Goal: Task Accomplishment & Management: Use online tool/utility

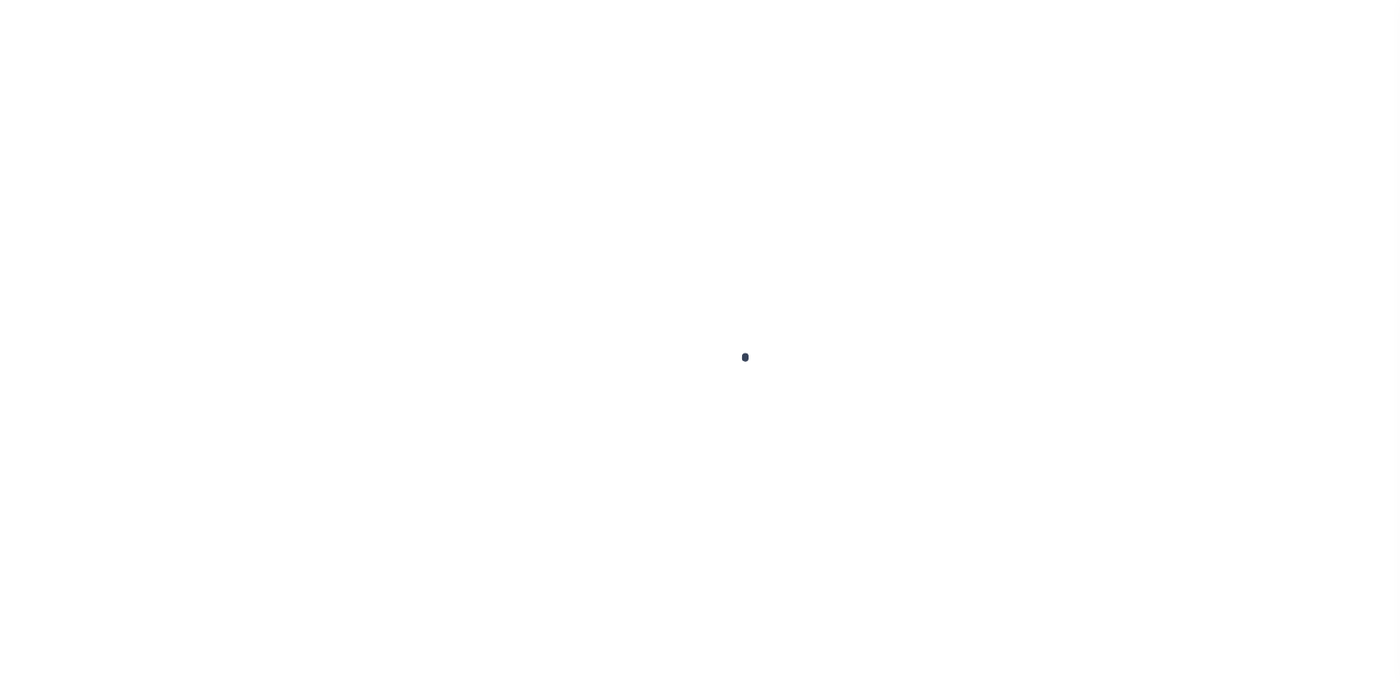
scroll to position [221, 0]
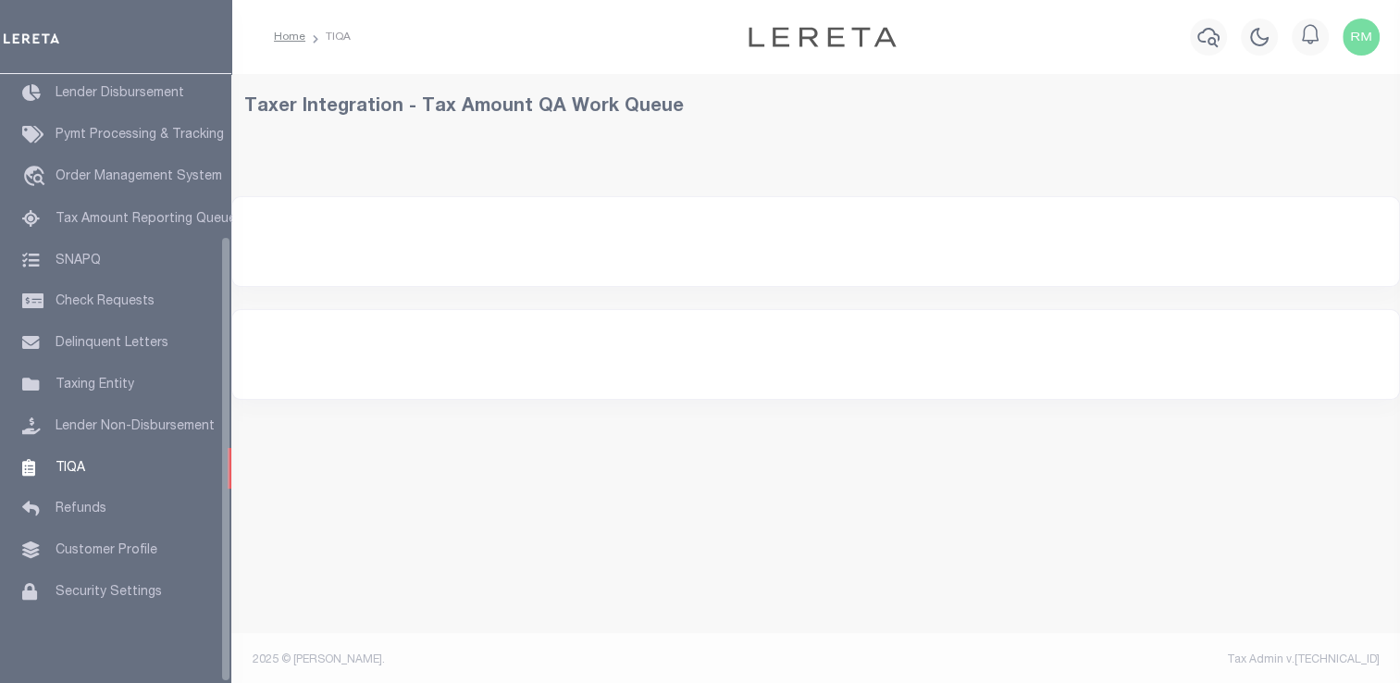
select select "200"
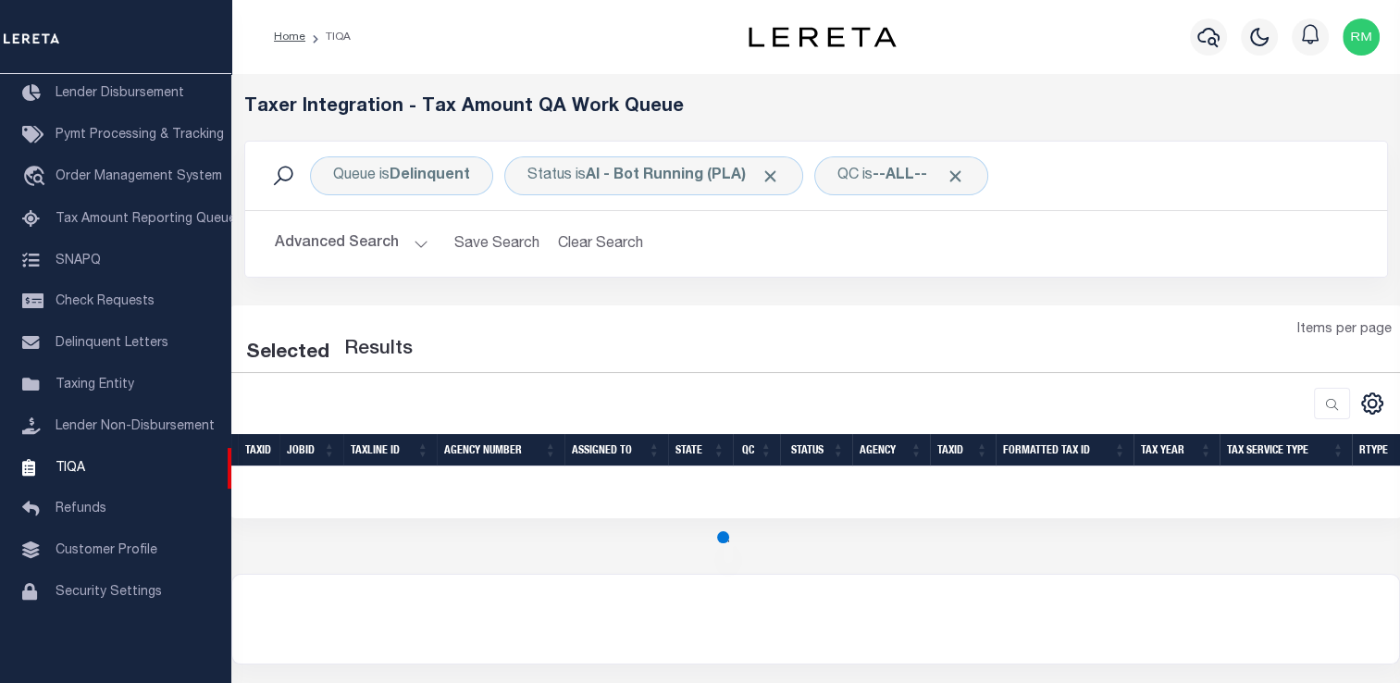
select select "200"
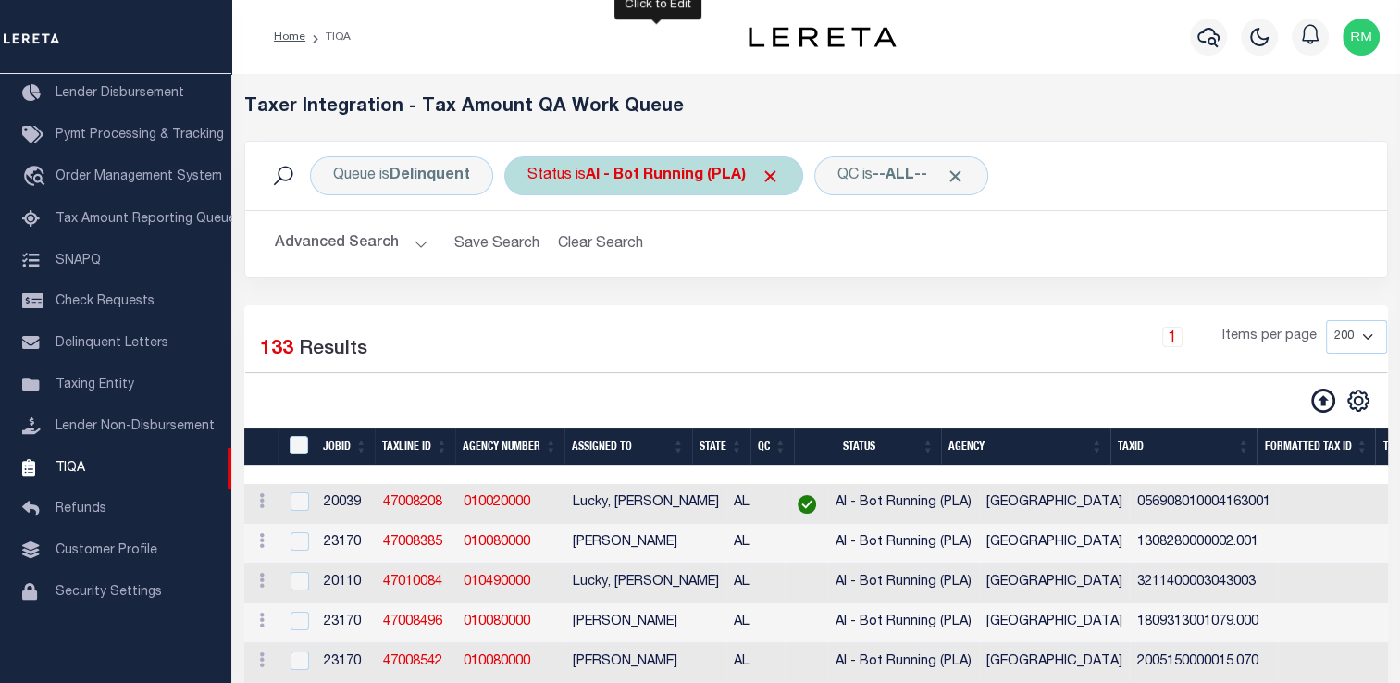
click at [559, 174] on div "Status is AI - Bot Running (PLA)" at bounding box center [653, 175] width 299 height 39
select select "PLA"
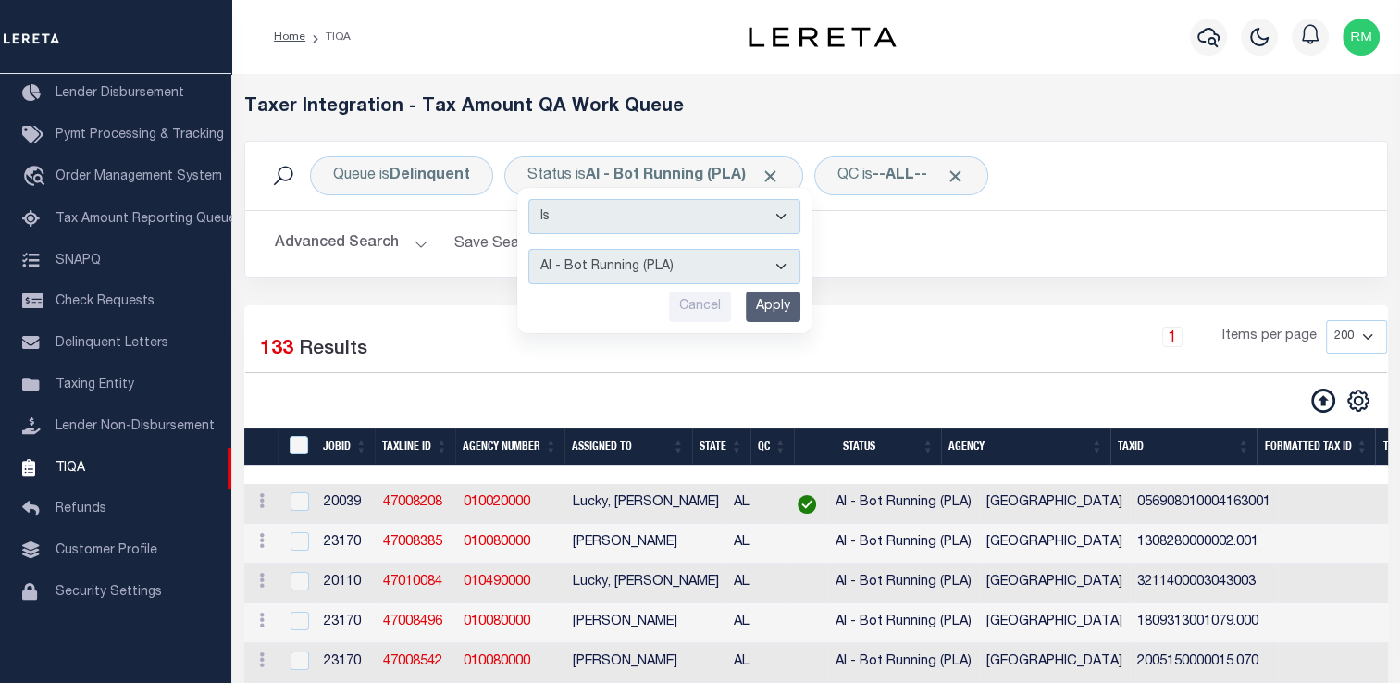
click at [384, 301] on div "Queue is Delinquent Status is AI - Bot Running (PLA) Is Contains AI - Bot Excep…" at bounding box center [815, 223] width 1171 height 165
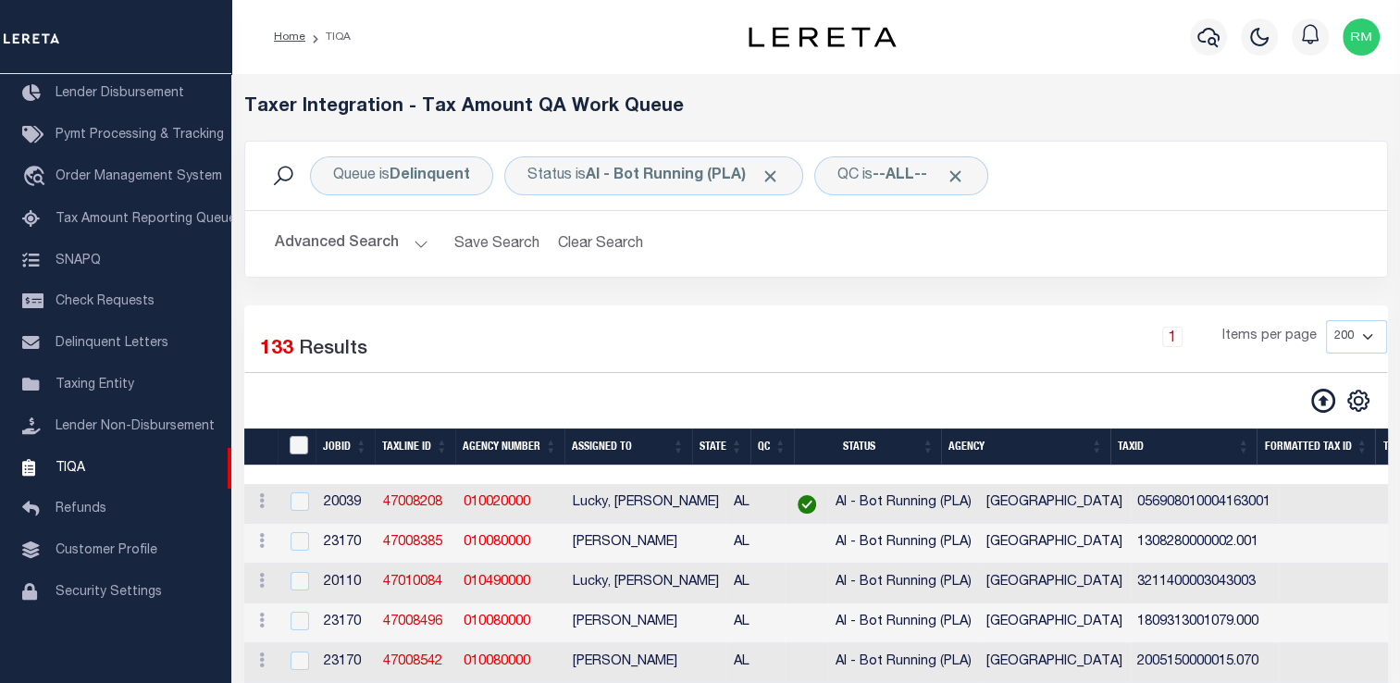
click at [298, 440] on input "TaxID" at bounding box center [299, 445] width 19 height 19
checkbox input "true"
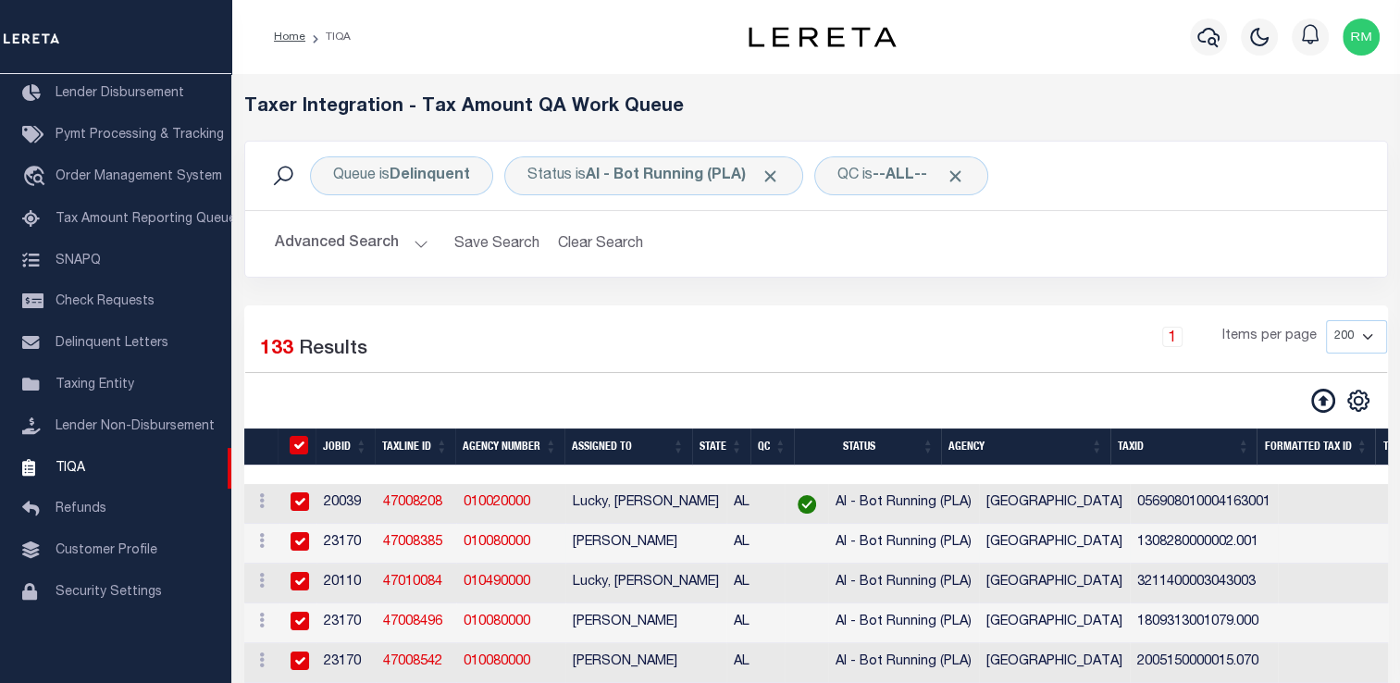
checkbox input "true"
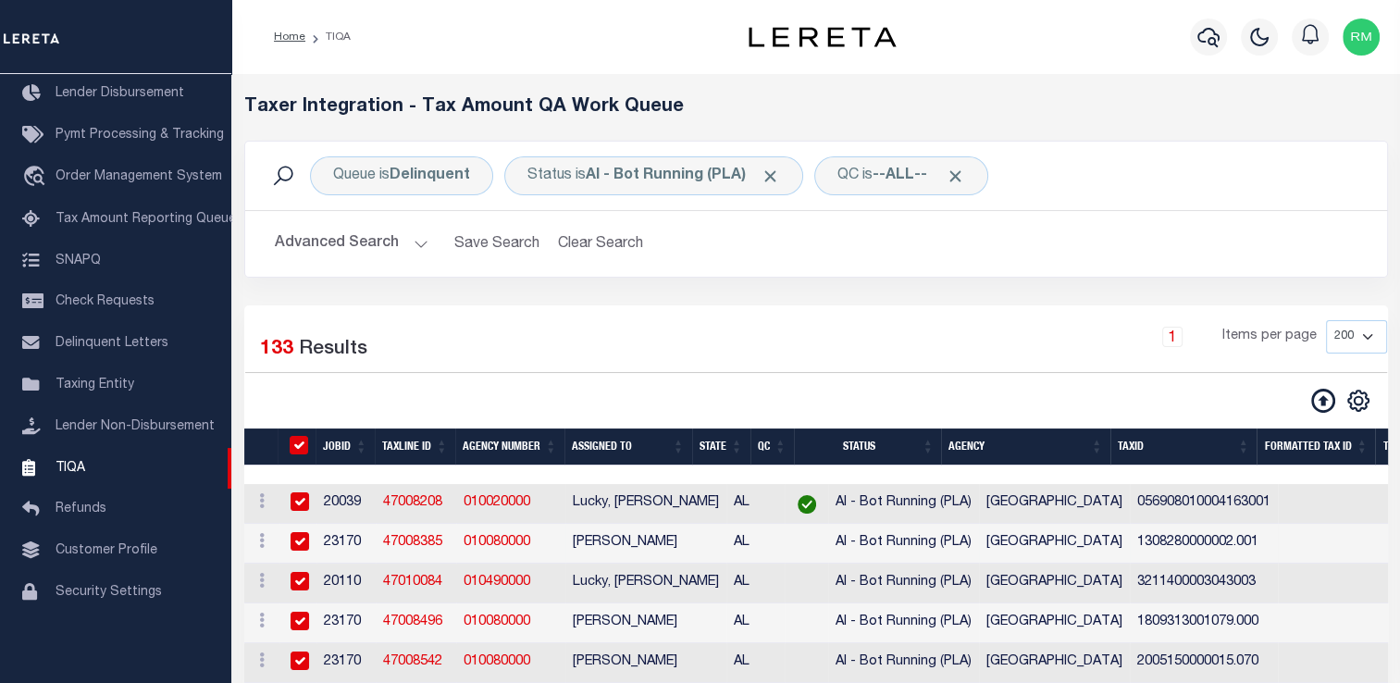
checkbox input "true"
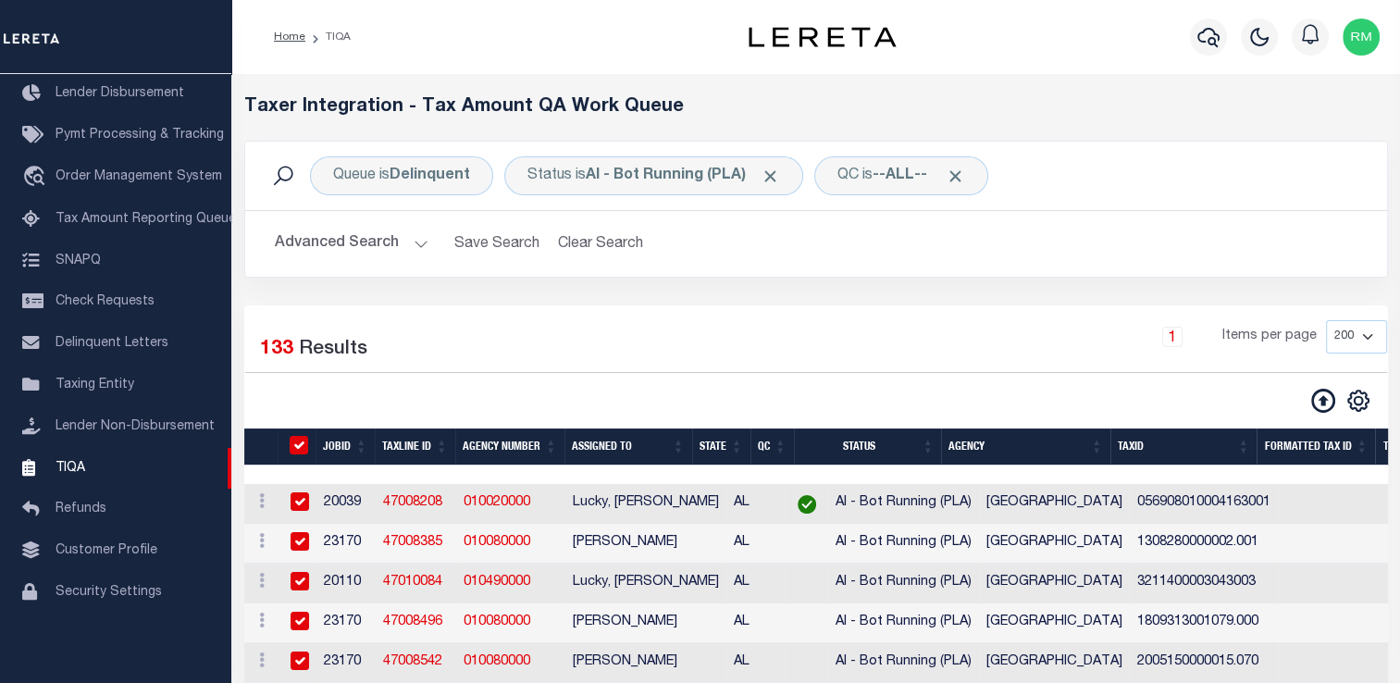
checkbox input "true"
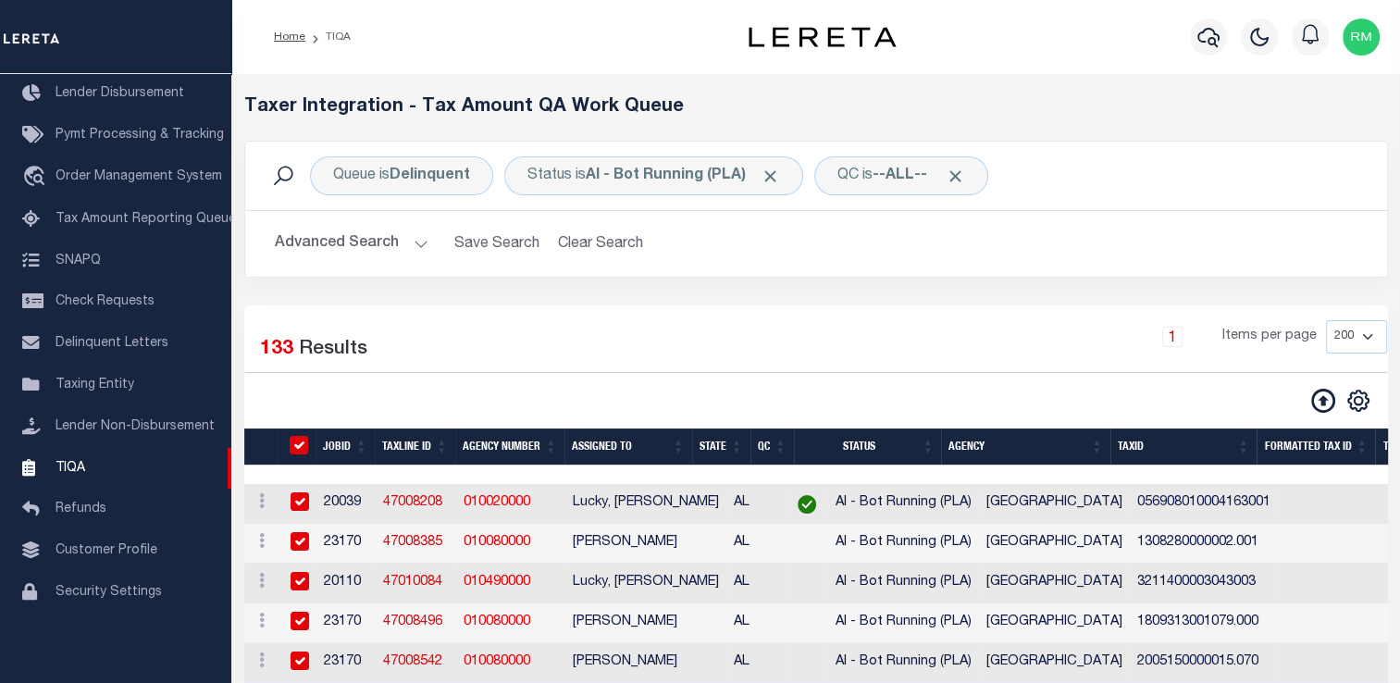
checkbox input "true"
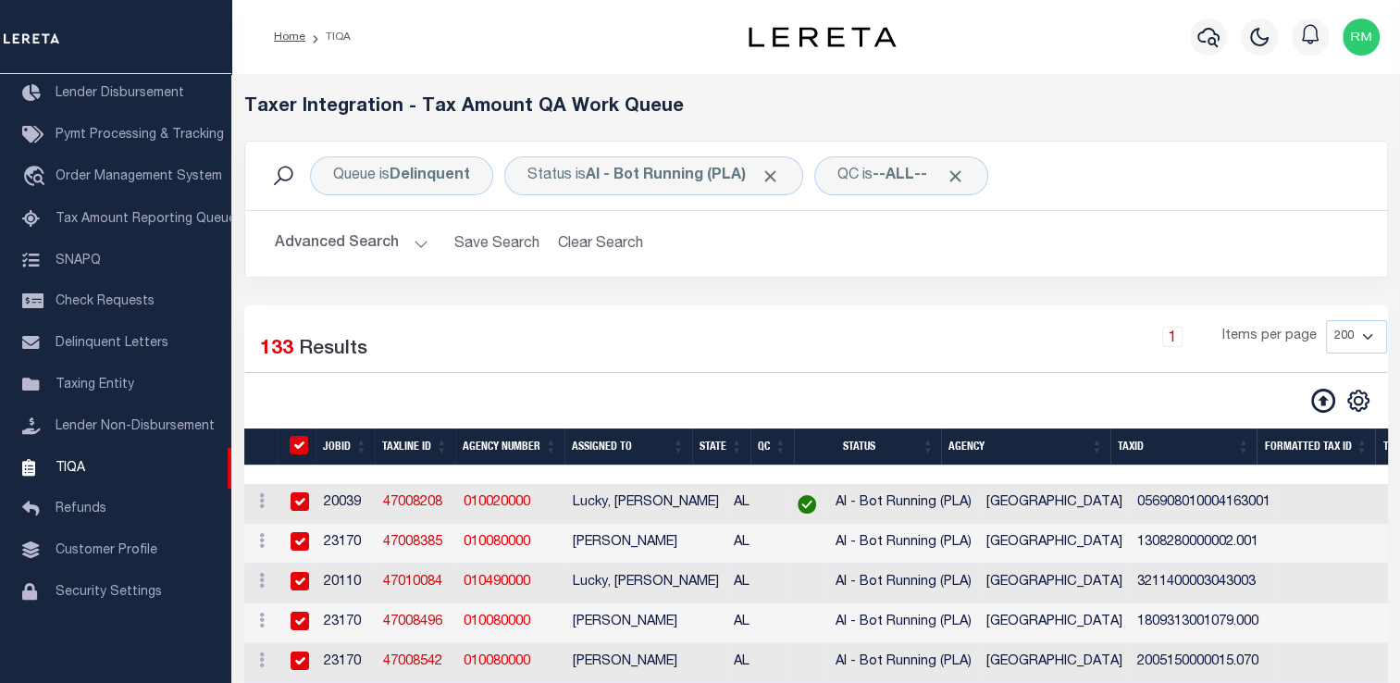
checkbox input "true"
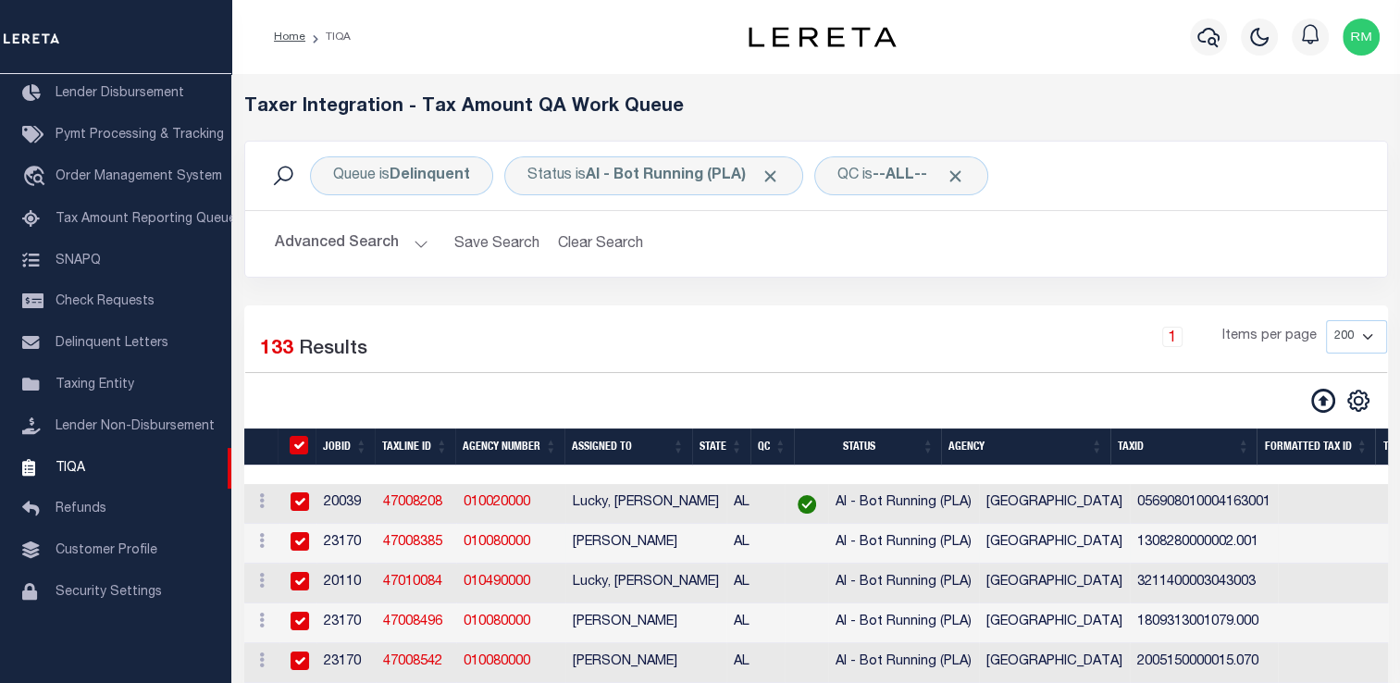
checkbox input "true"
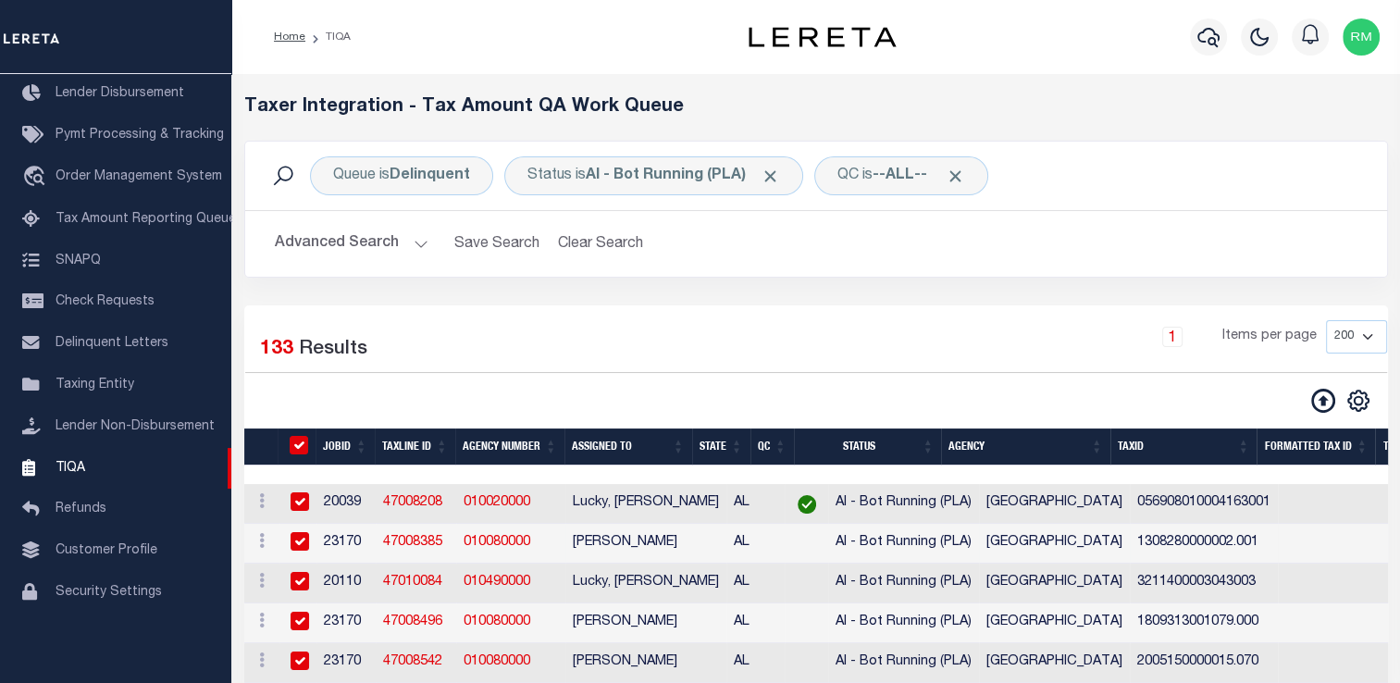
checkbox input "true"
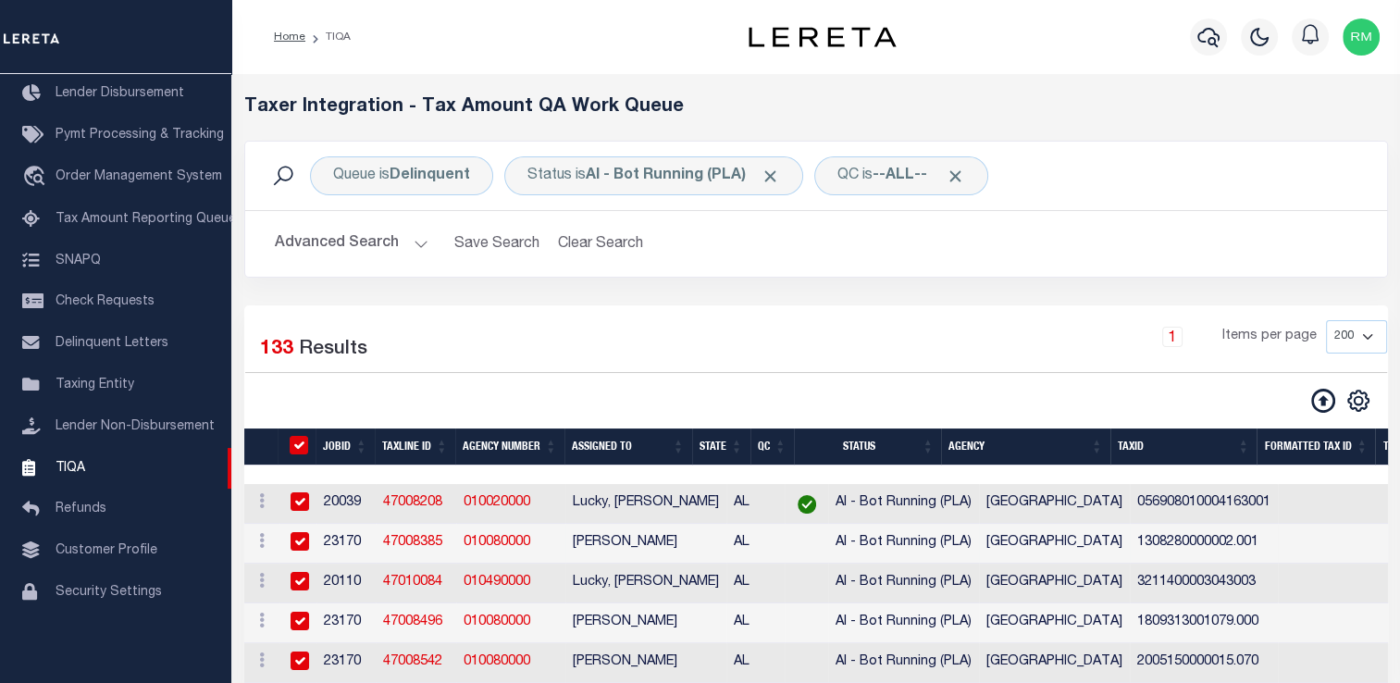
checkbox input "true"
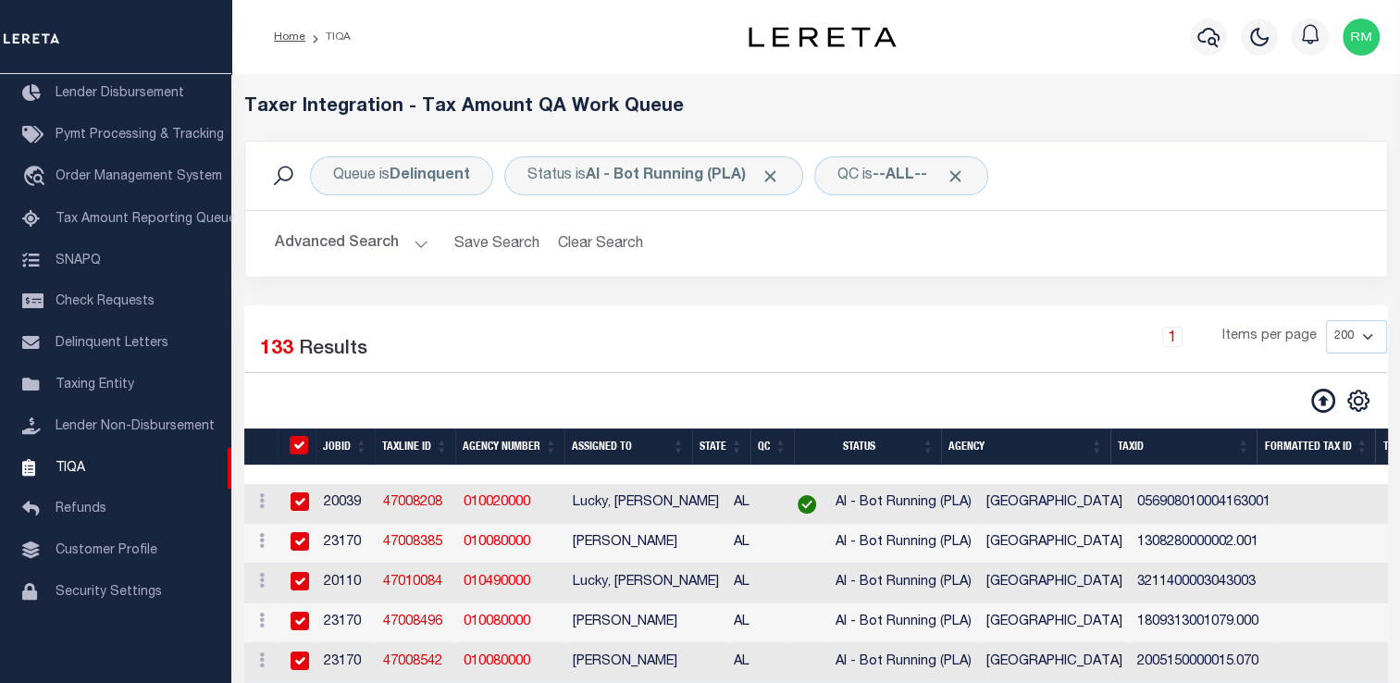
checkbox input "true"
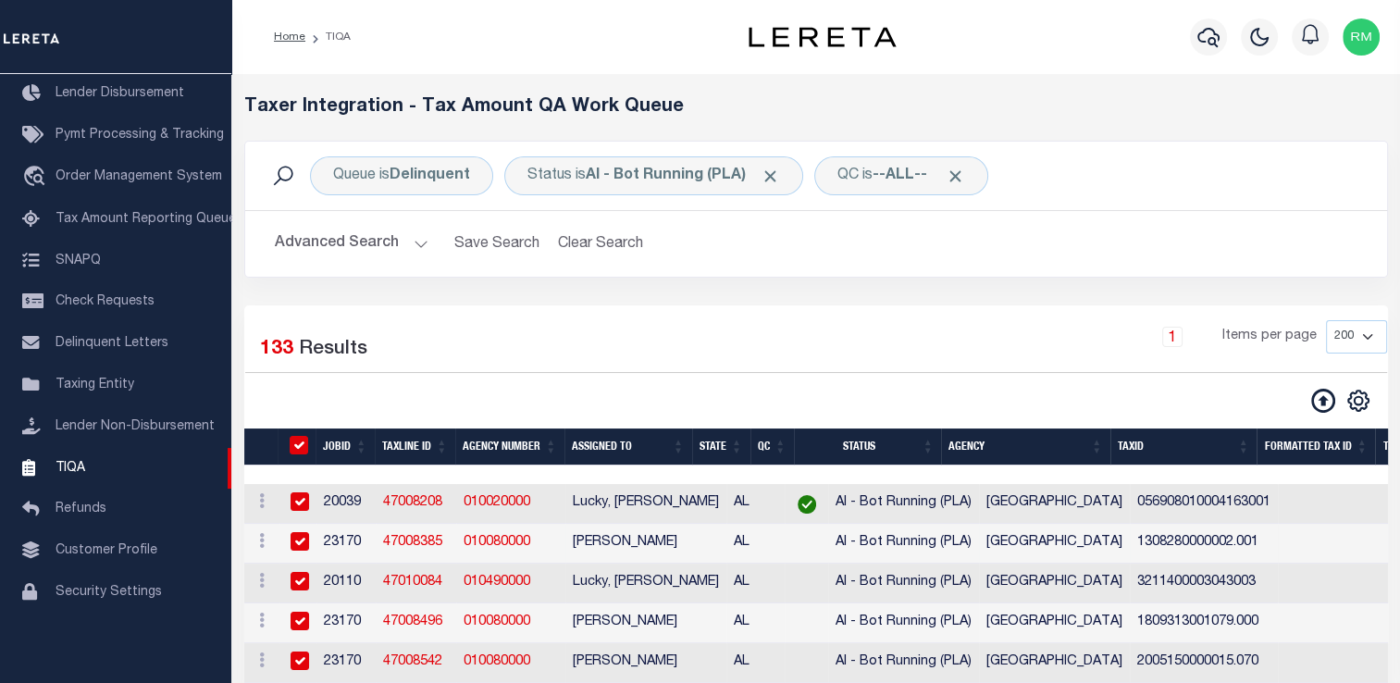
checkbox input "true"
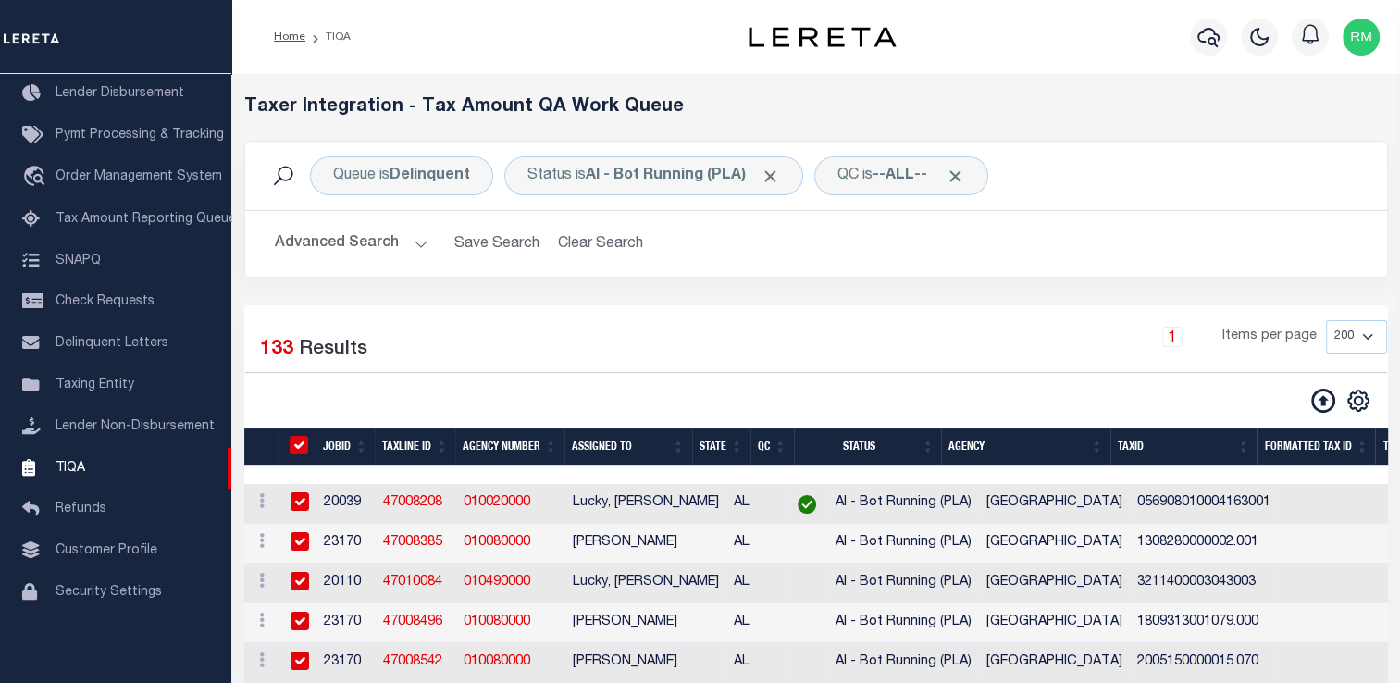
checkbox input "true"
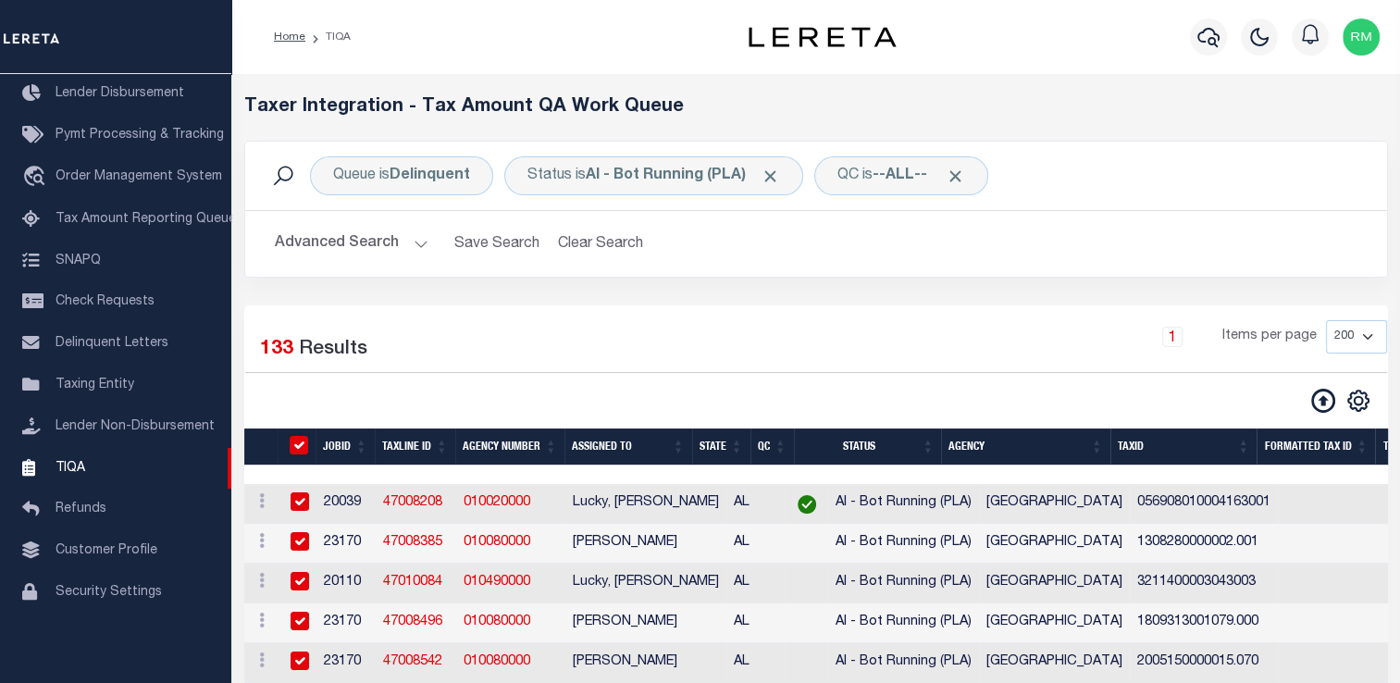
checkbox input "true"
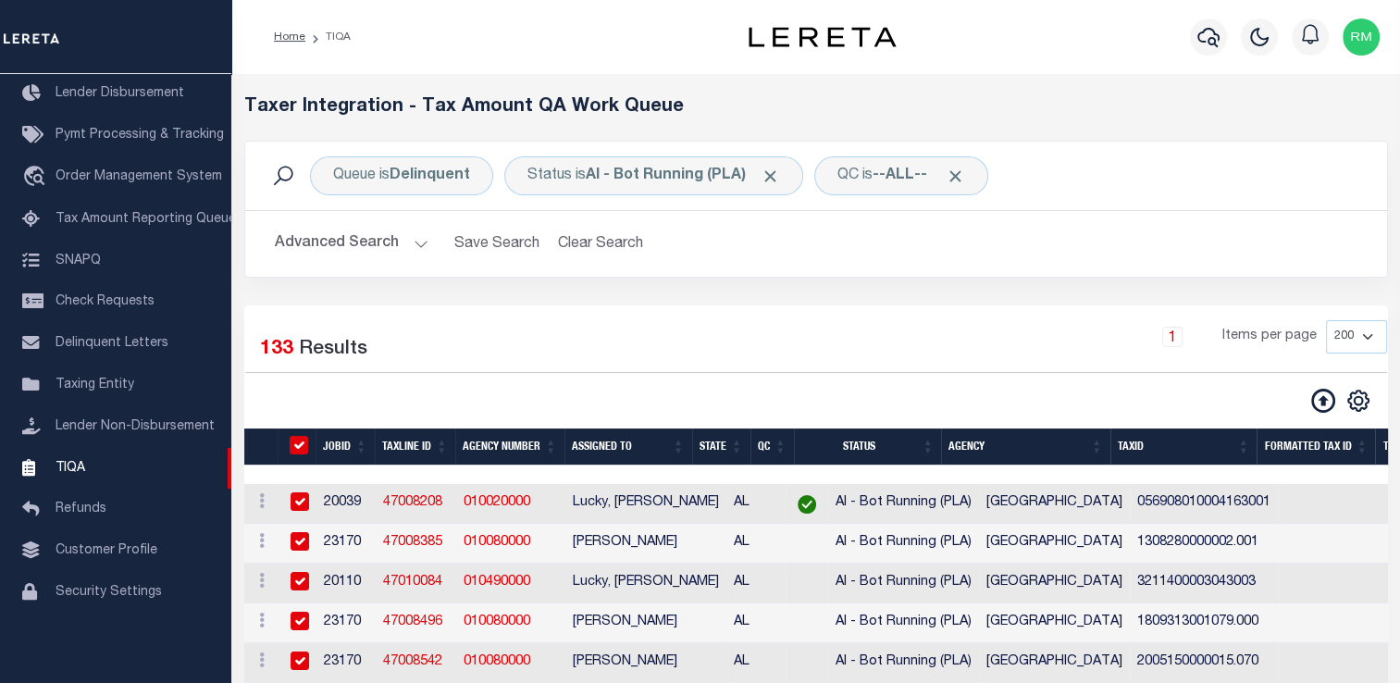
checkbox input "true"
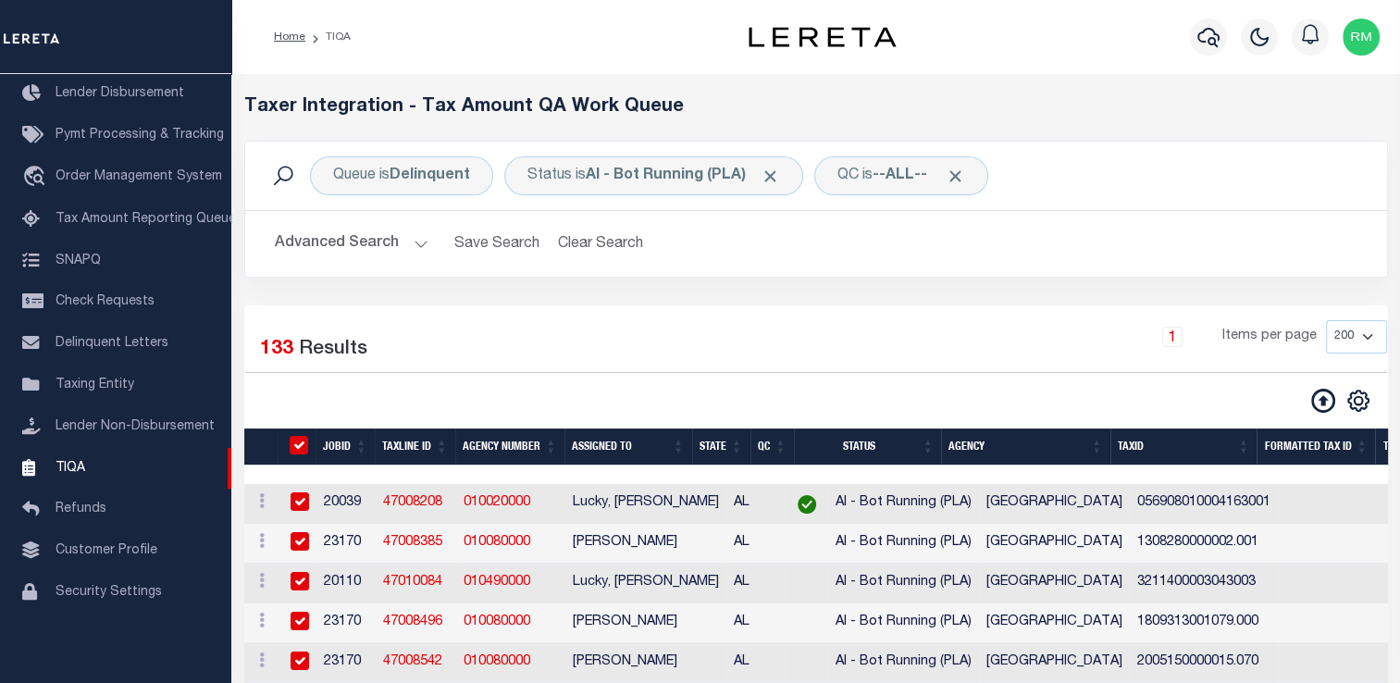
checkbox input "true"
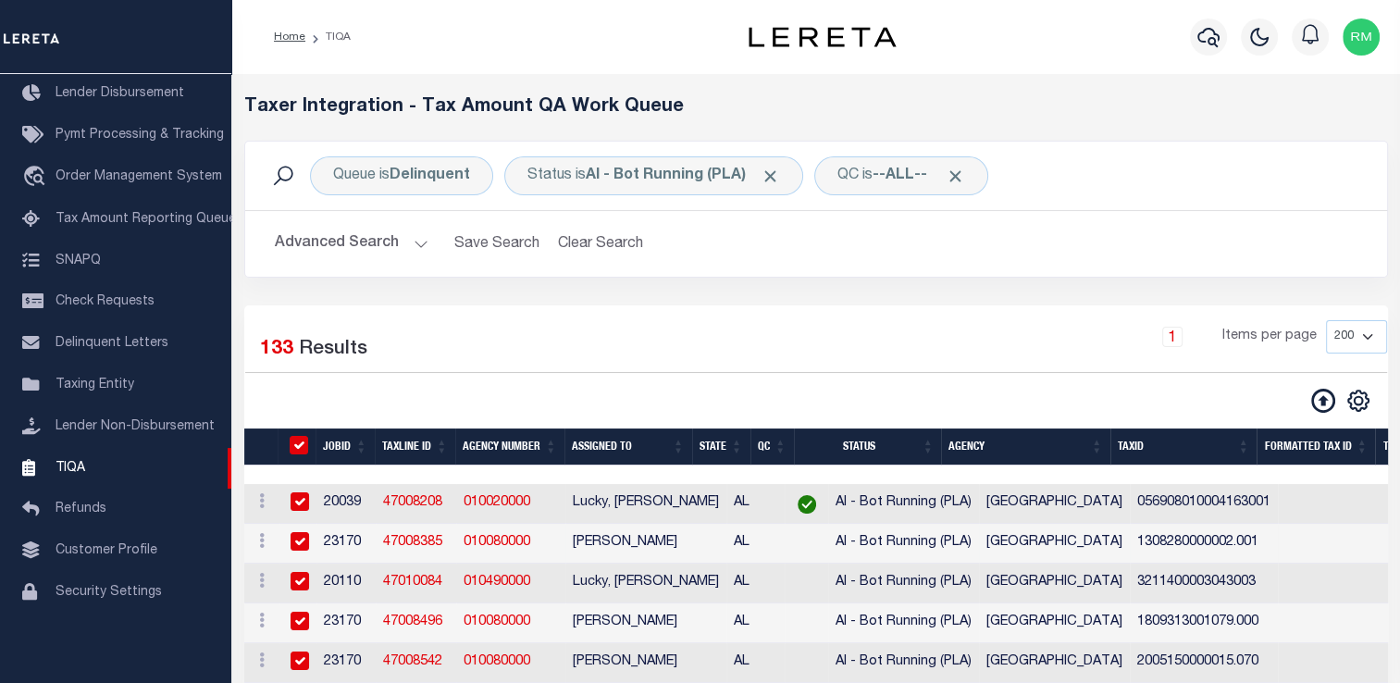
checkbox input "true"
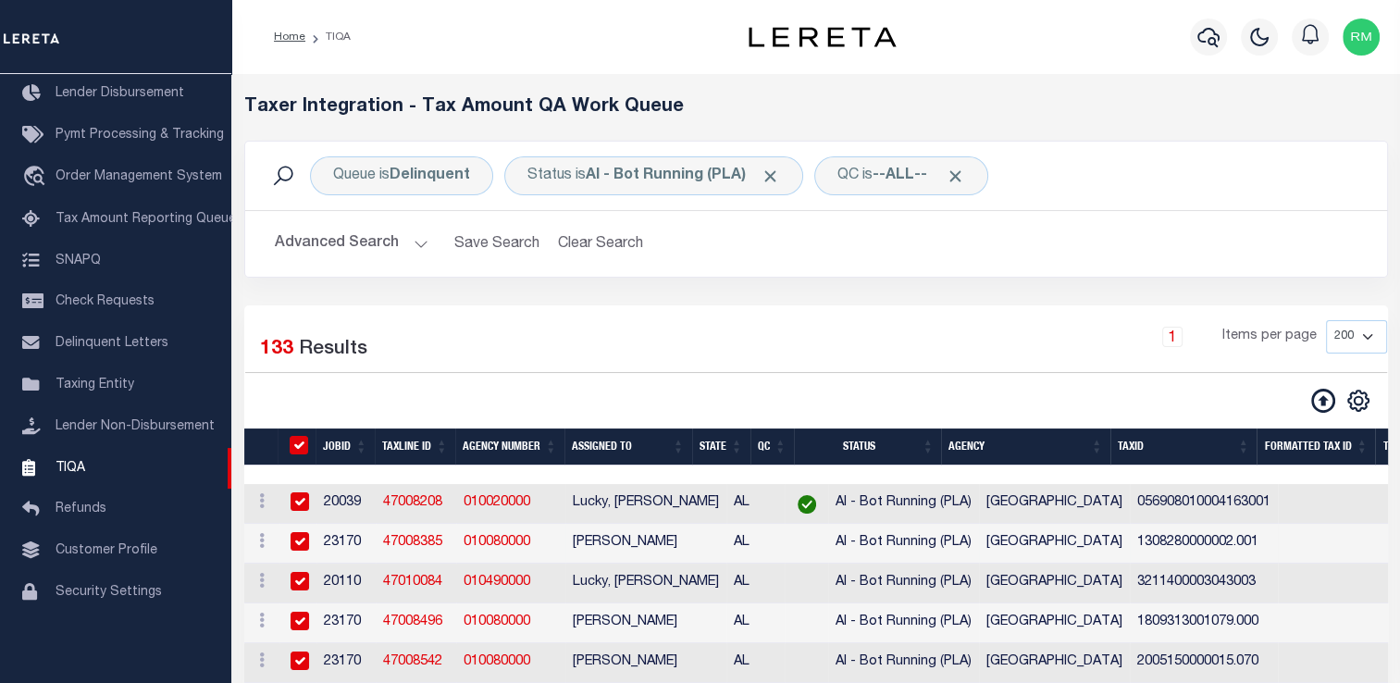
checkbox input "true"
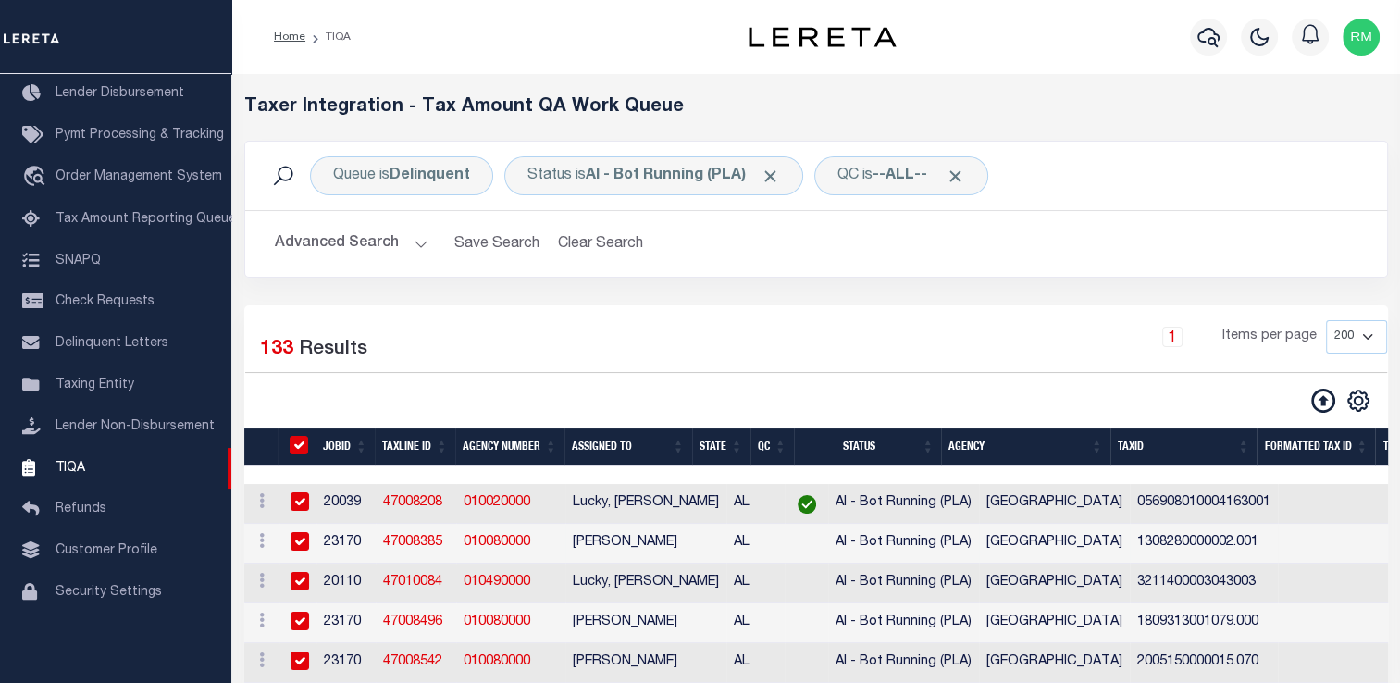
checkbox input "true"
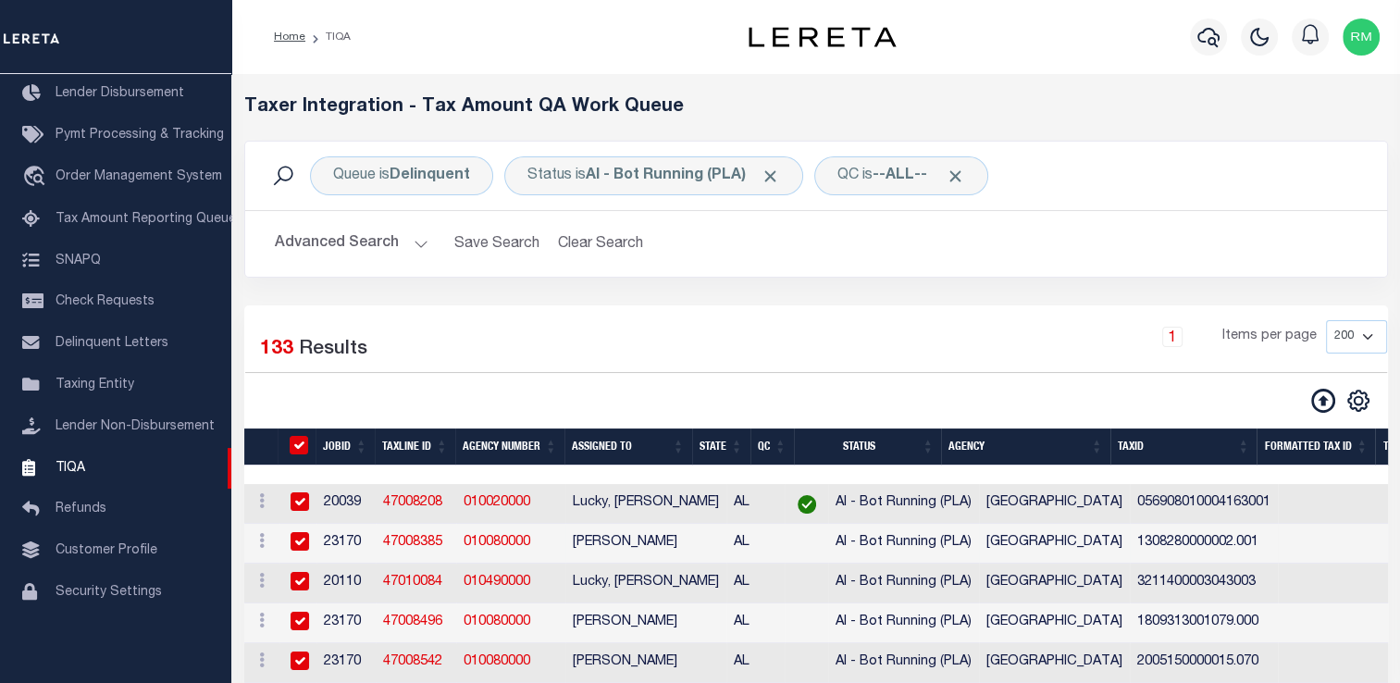
checkbox input "true"
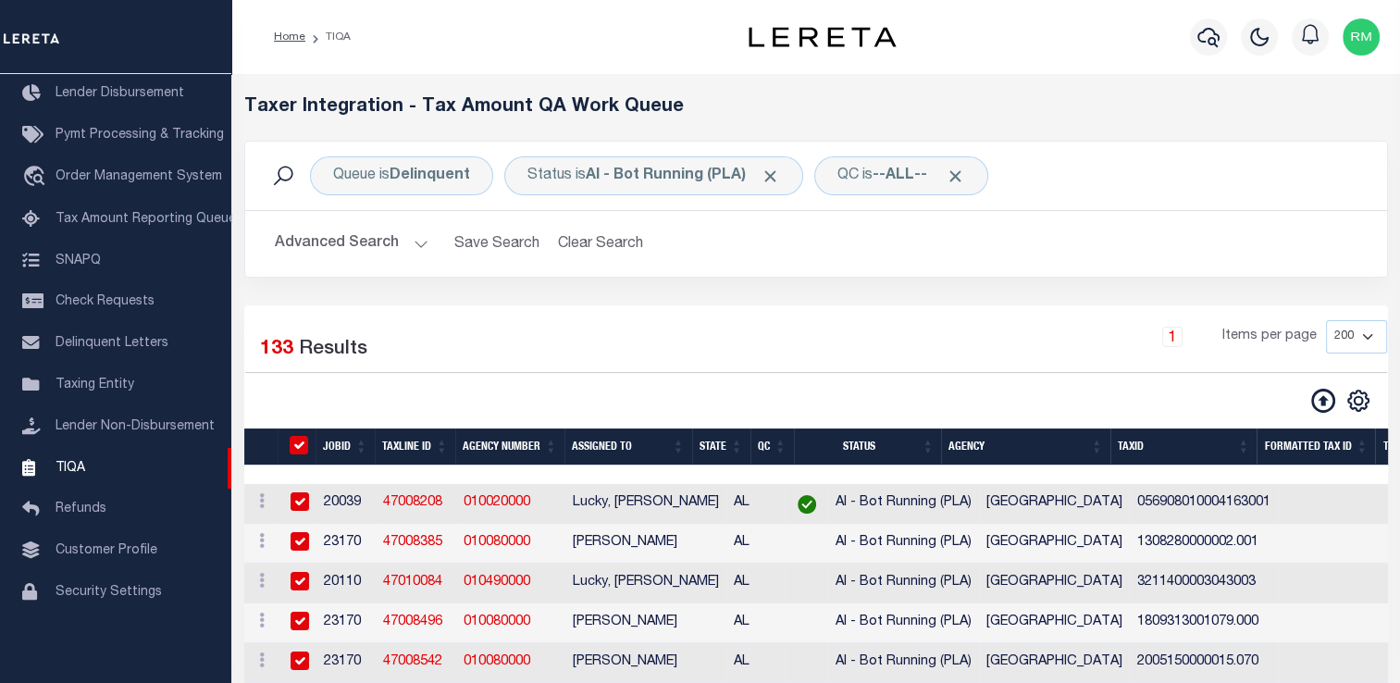
checkbox input "true"
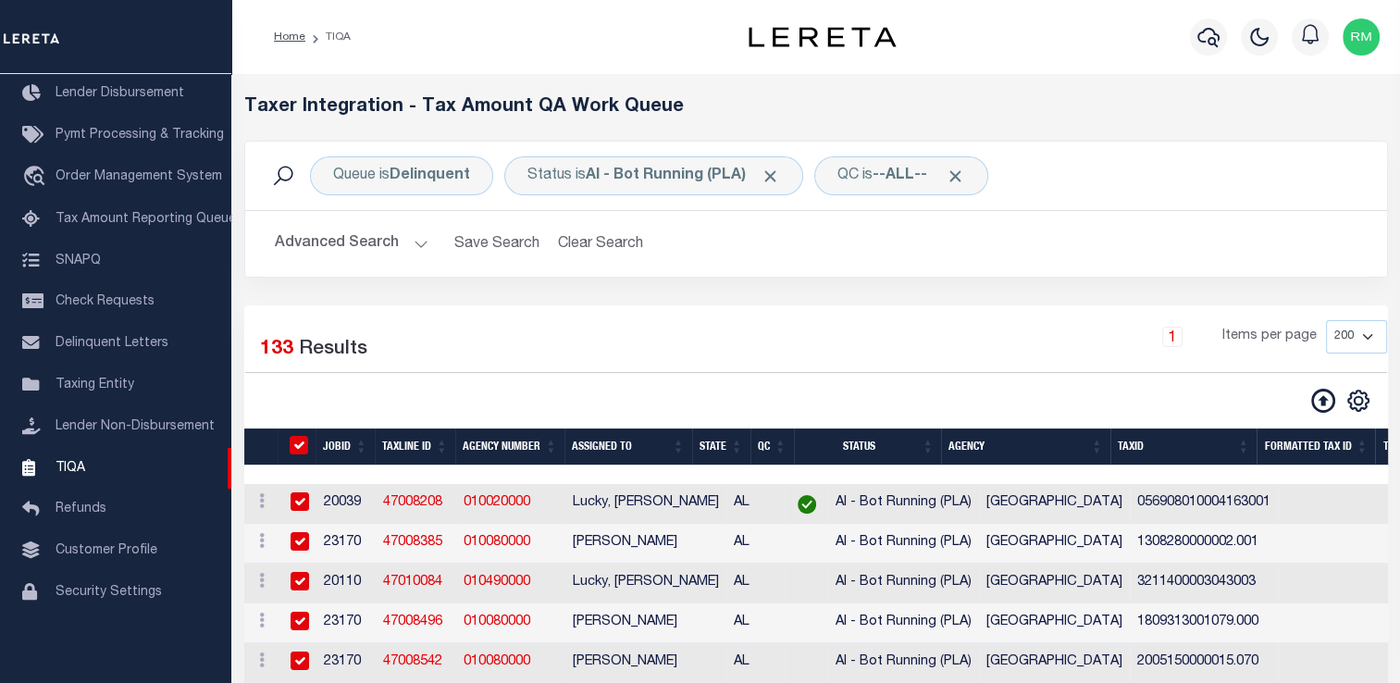
checkbox input "true"
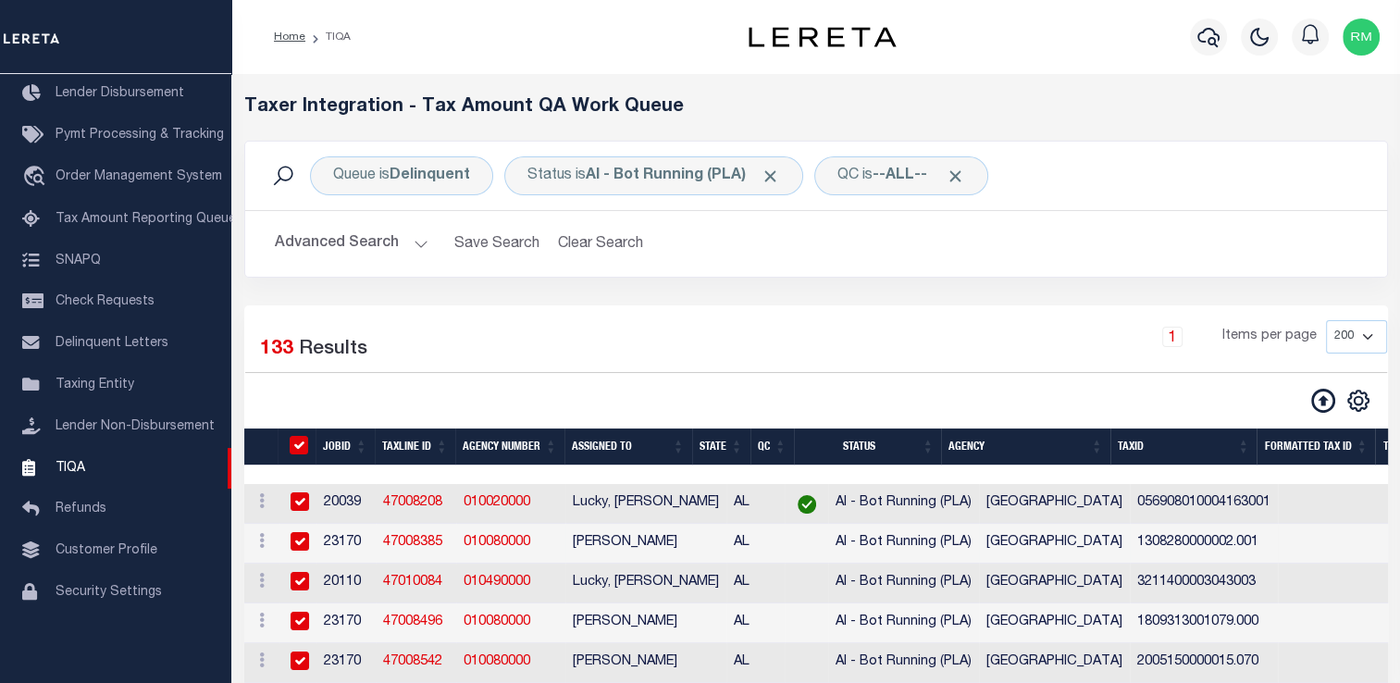
checkbox input "true"
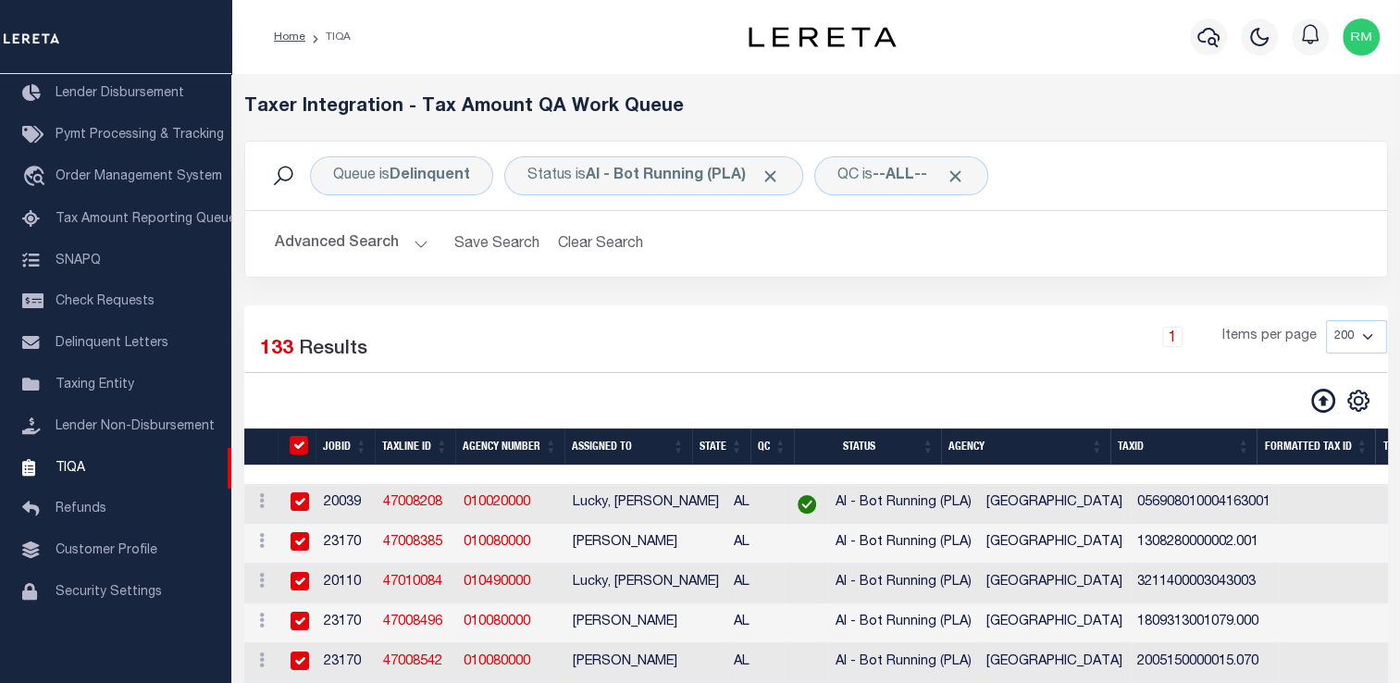
checkbox input "true"
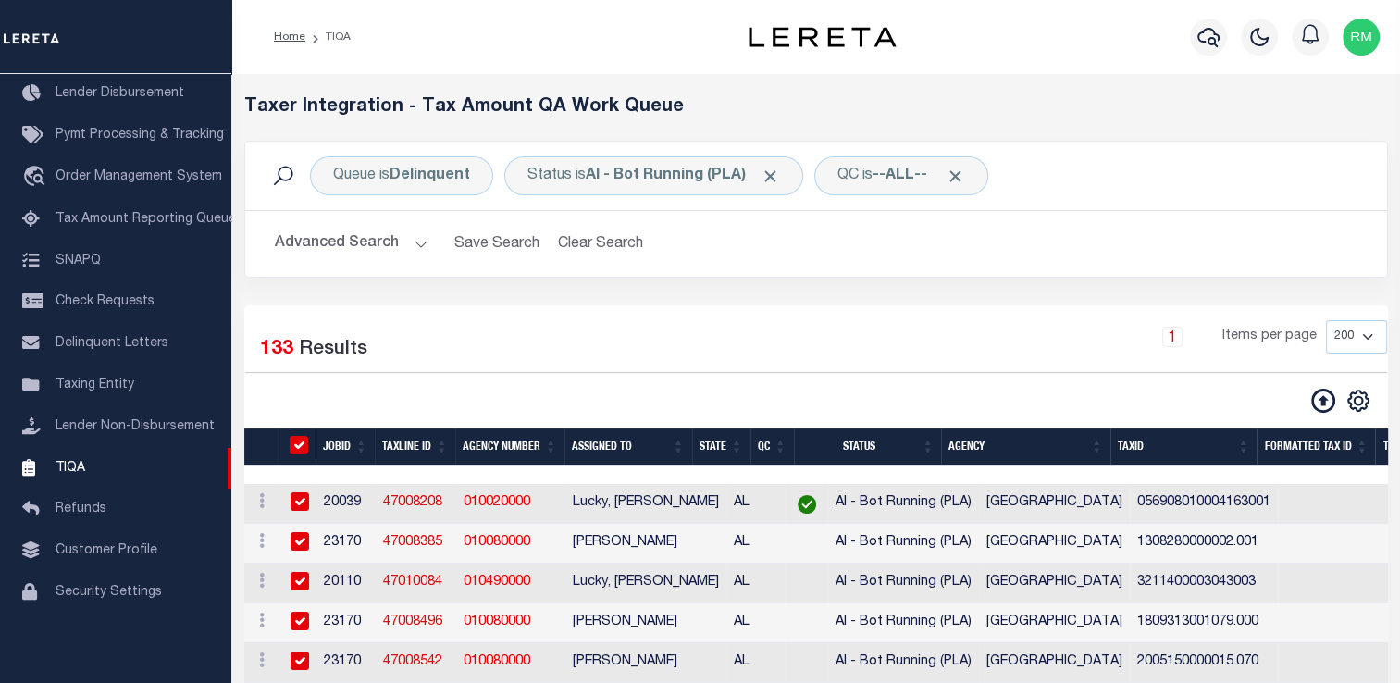
checkbox input "true"
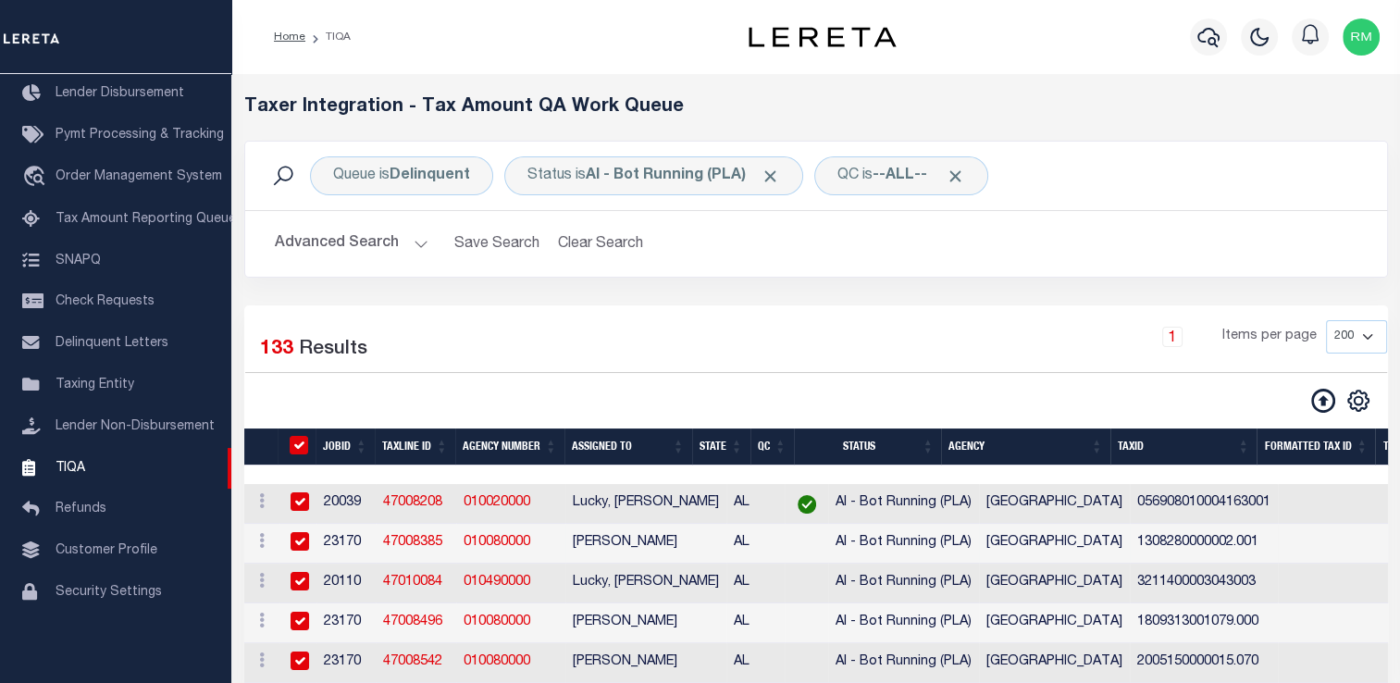
checkbox input "true"
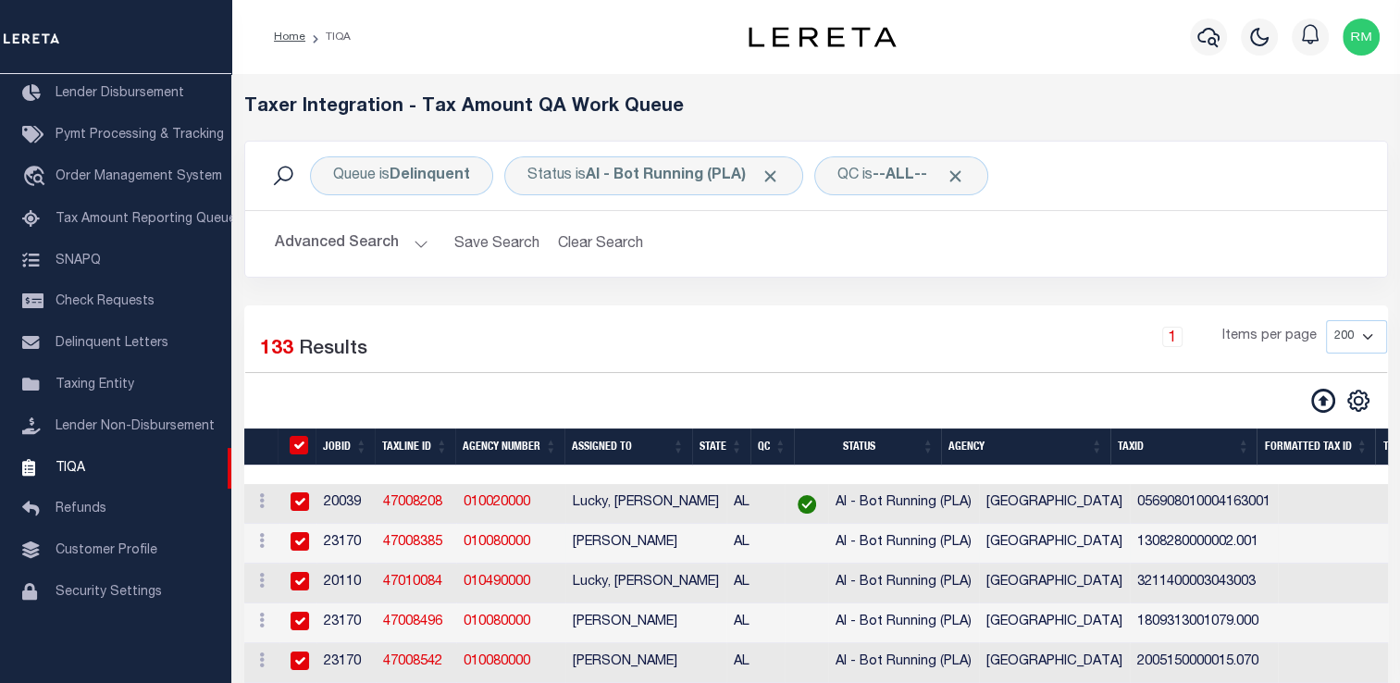
checkbox input "true"
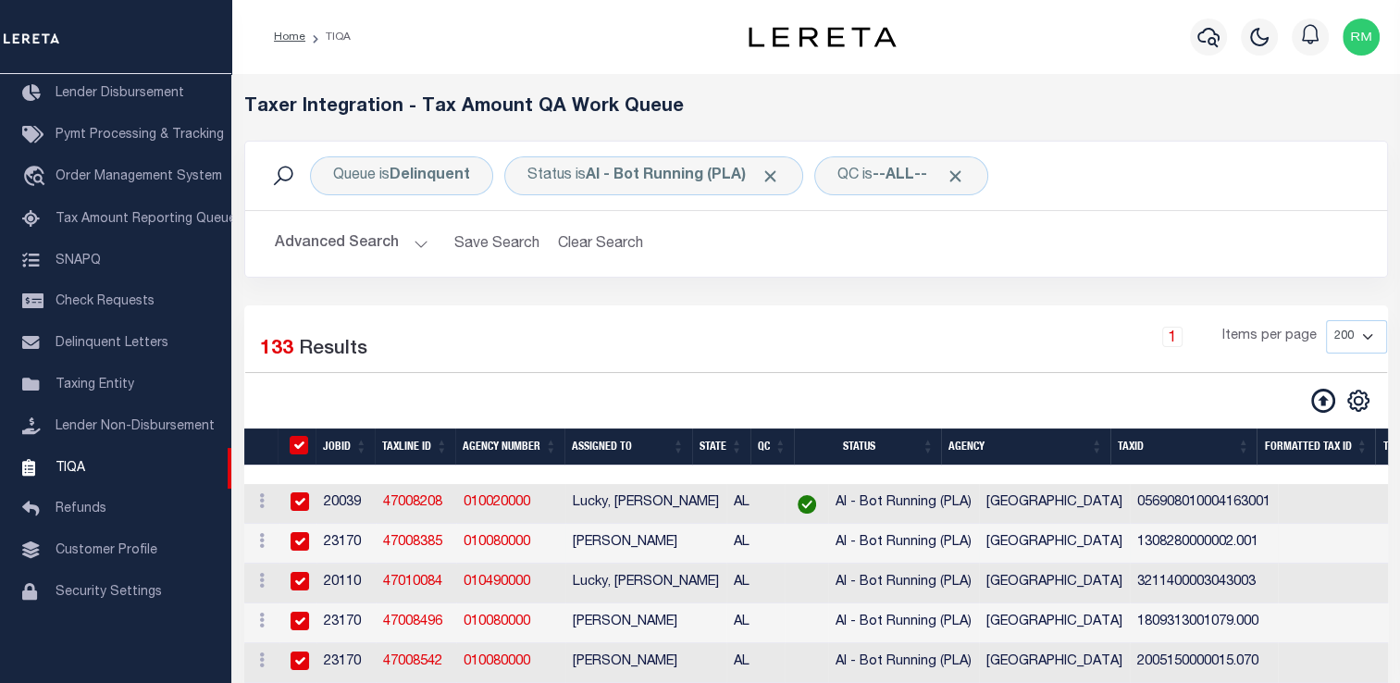
checkbox input "true"
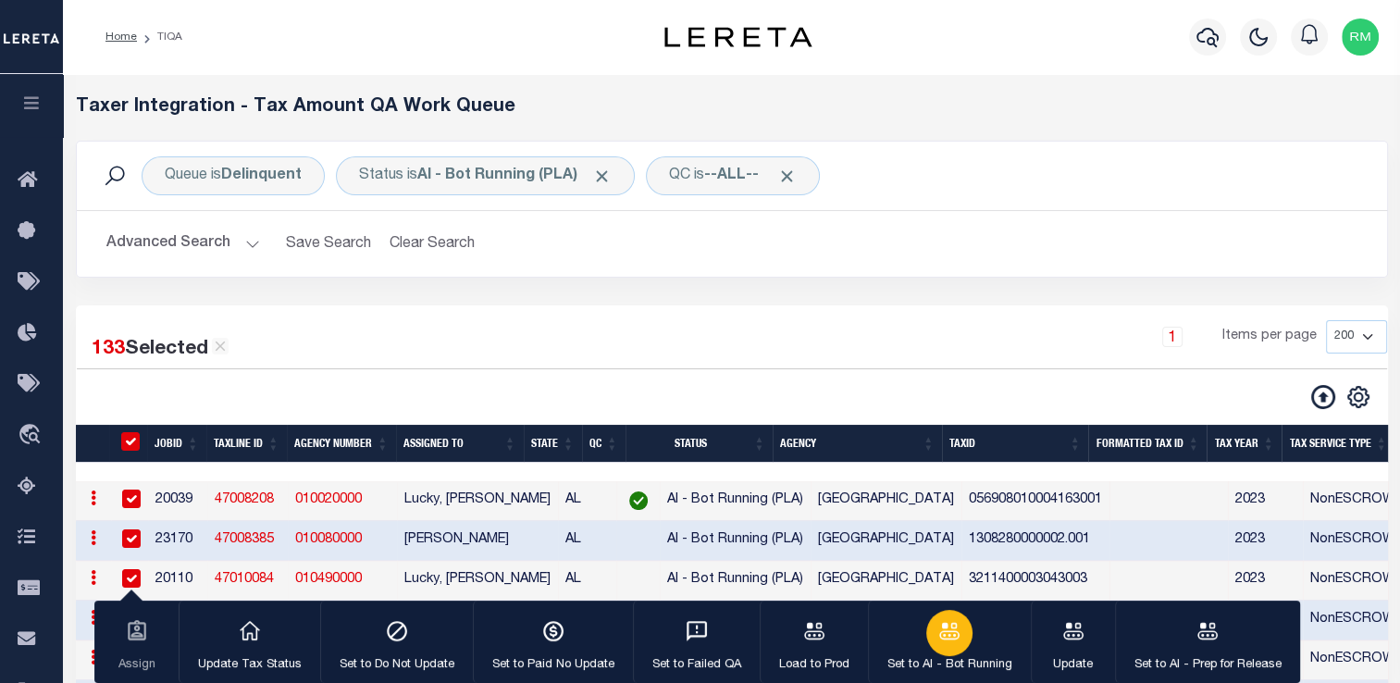
click at [946, 637] on icon "button" at bounding box center [949, 630] width 20 height 17
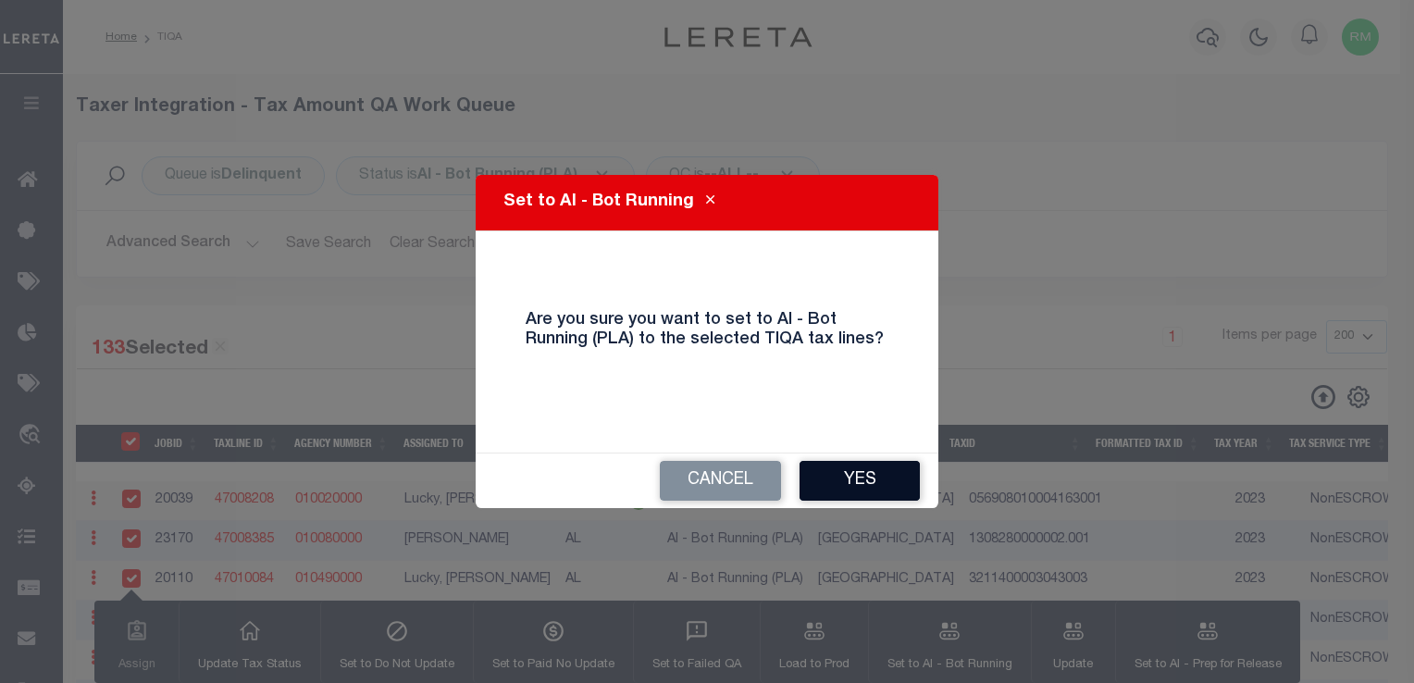
click at [862, 476] on button "Yes" at bounding box center [859, 481] width 120 height 40
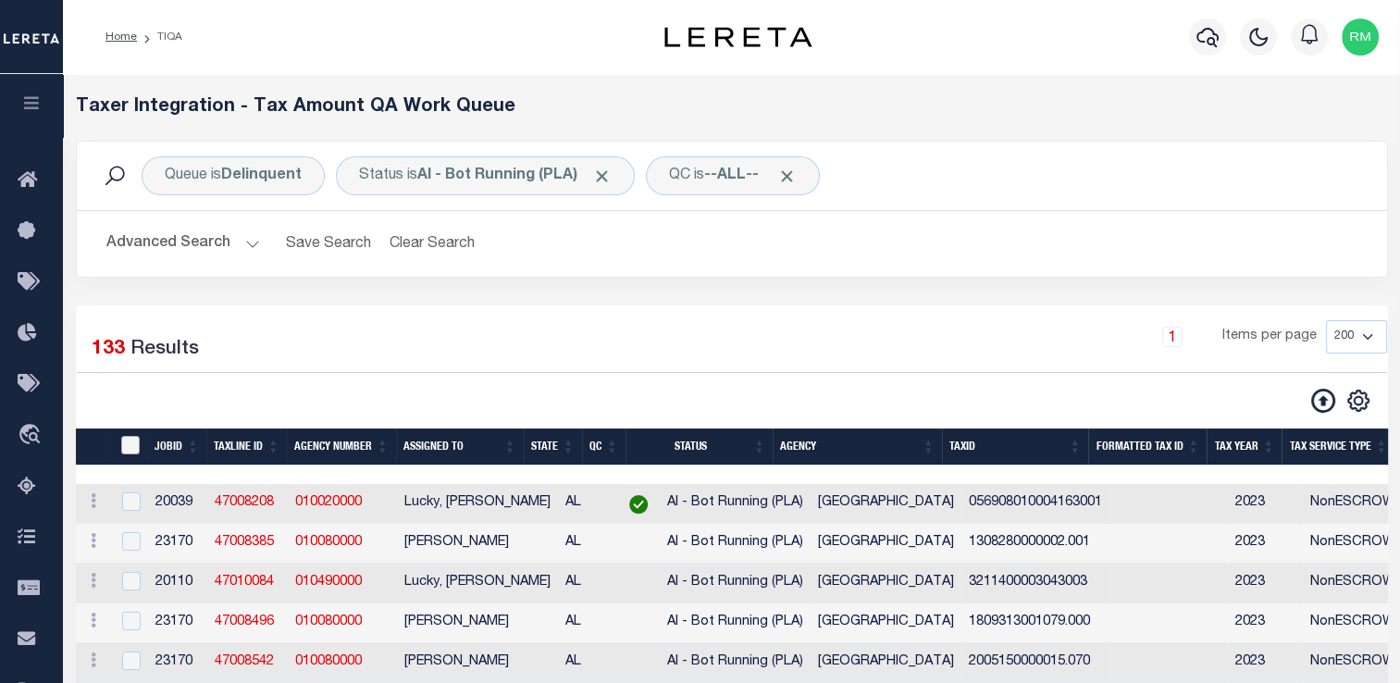
click at [129, 442] on input "TaxID" at bounding box center [130, 445] width 19 height 19
checkbox input "true"
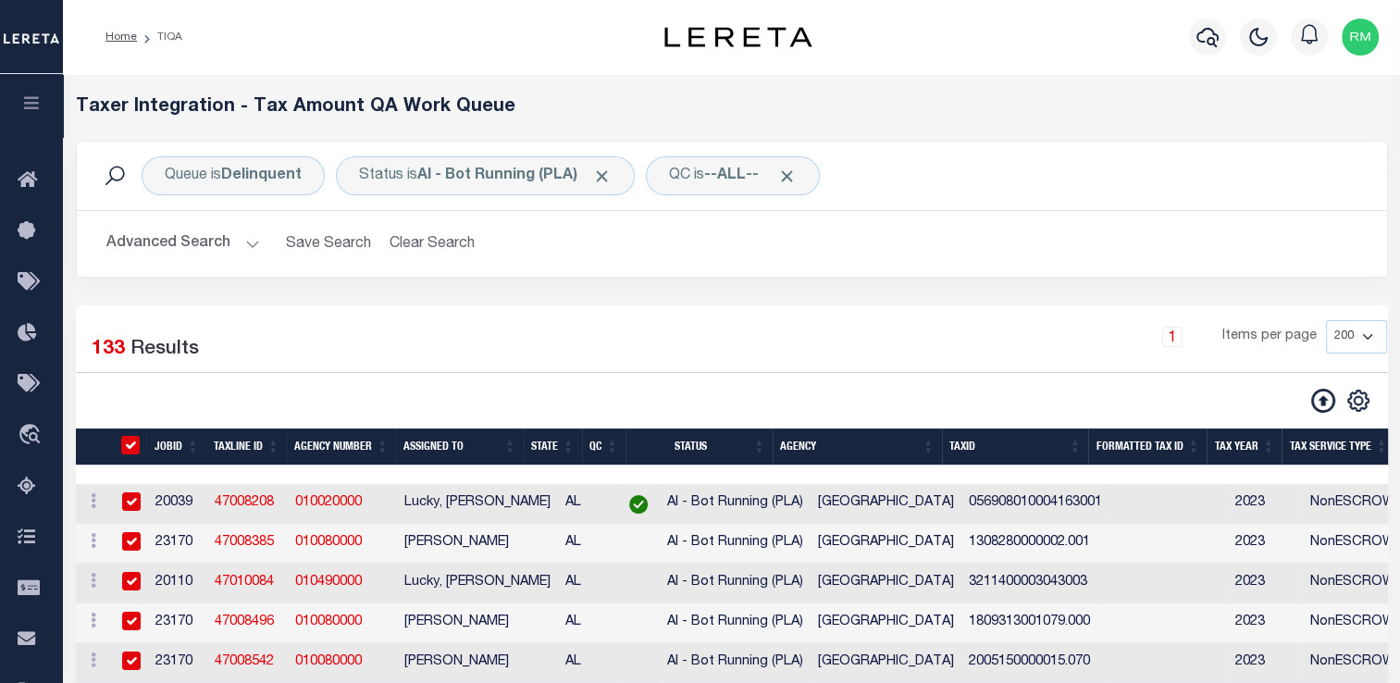
checkbox input "true"
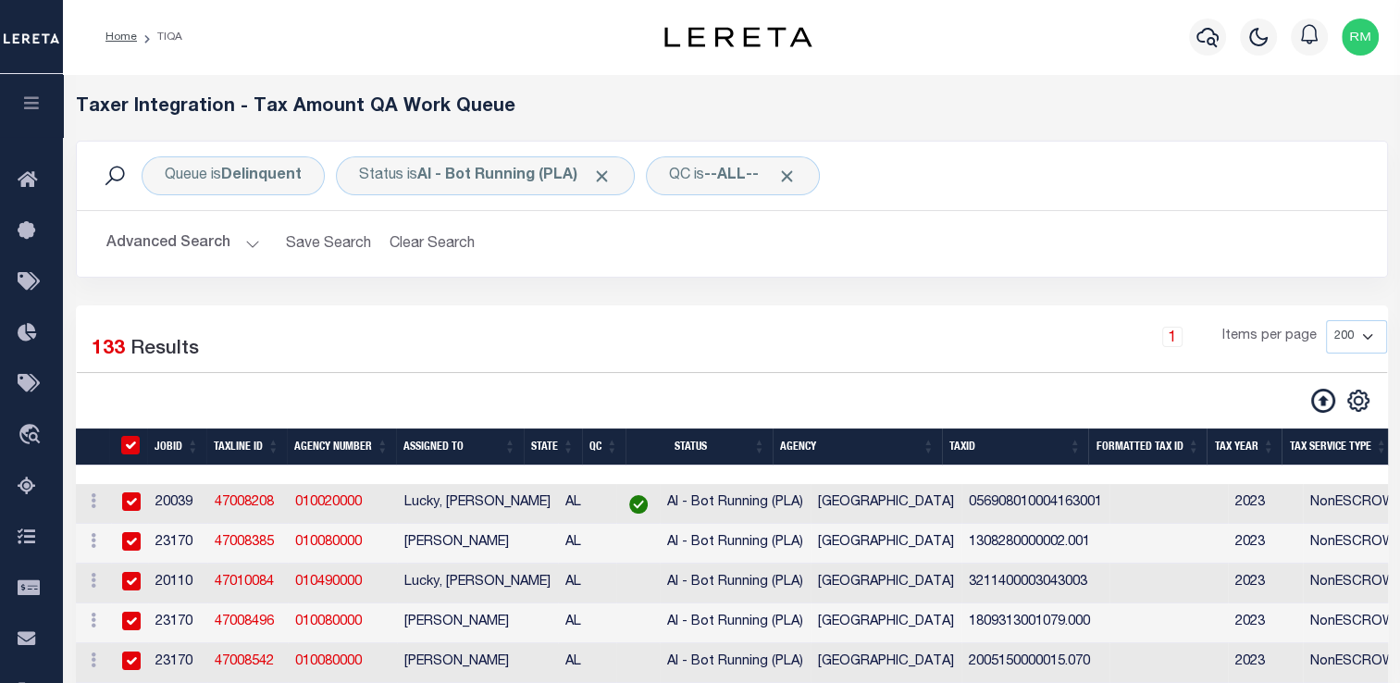
checkbox input "true"
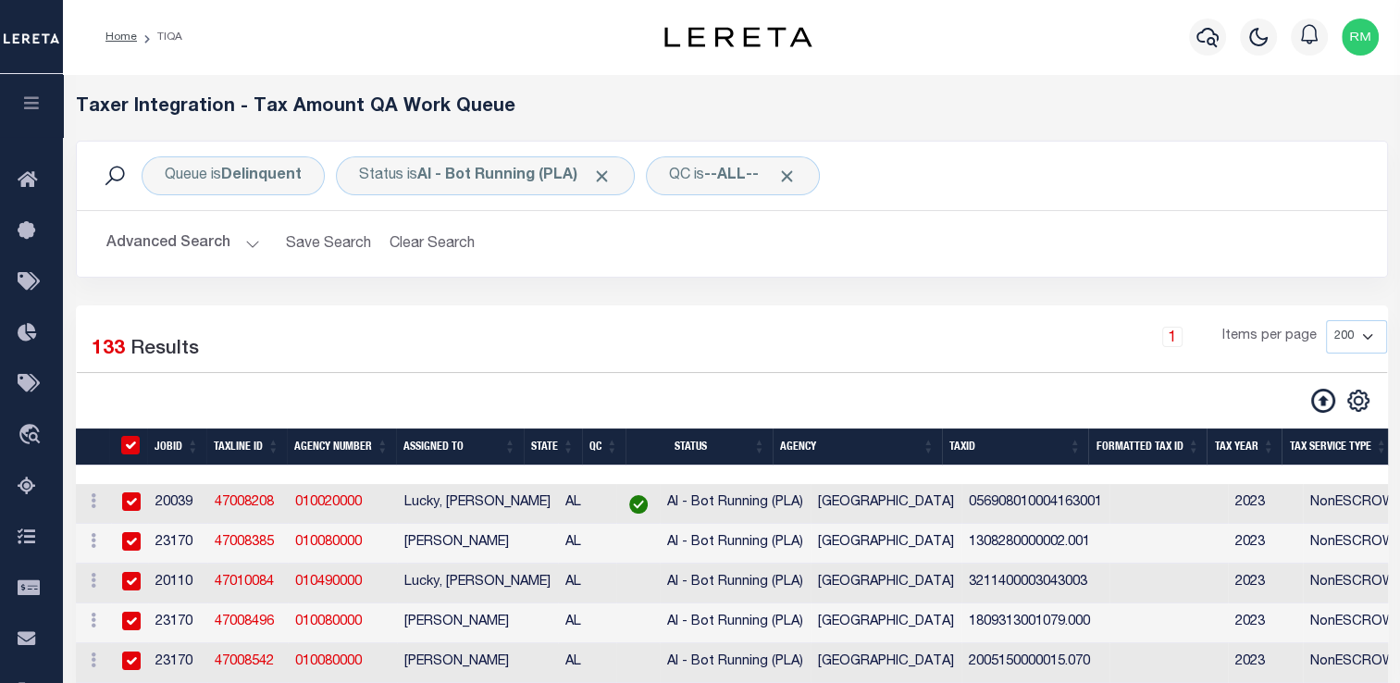
checkbox input "true"
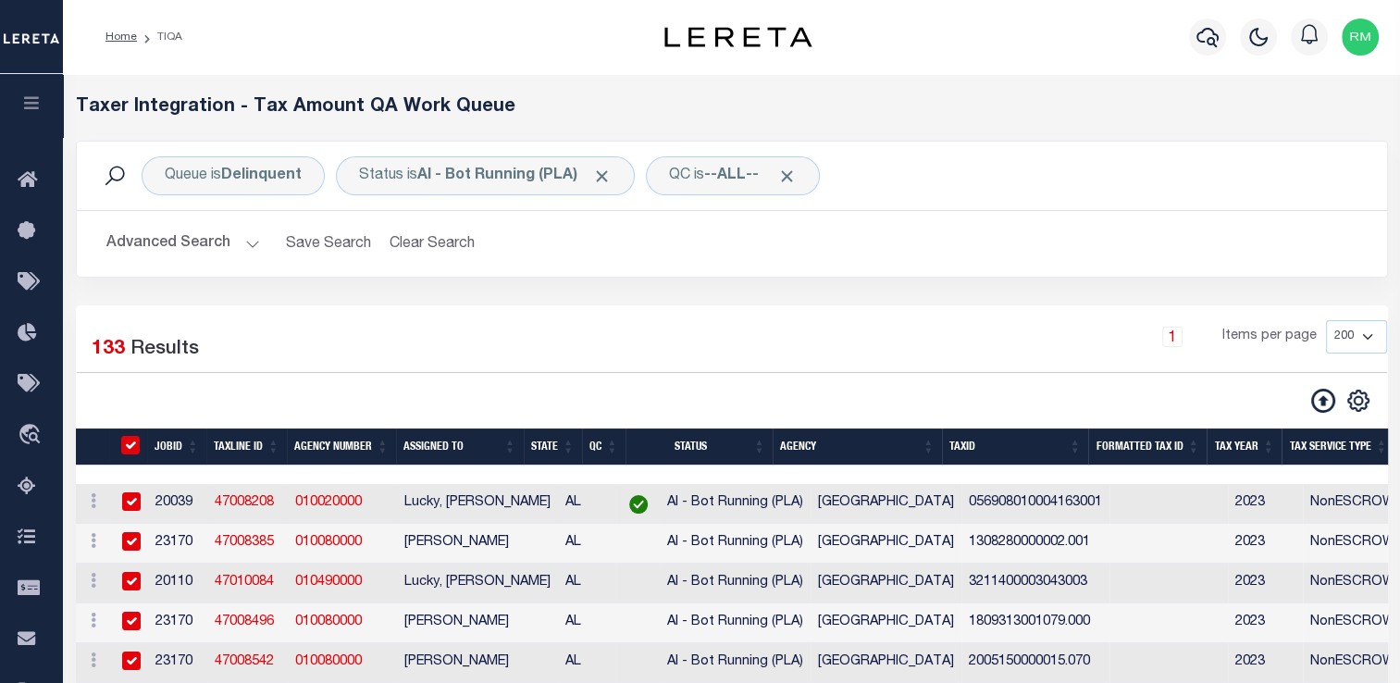
checkbox input "true"
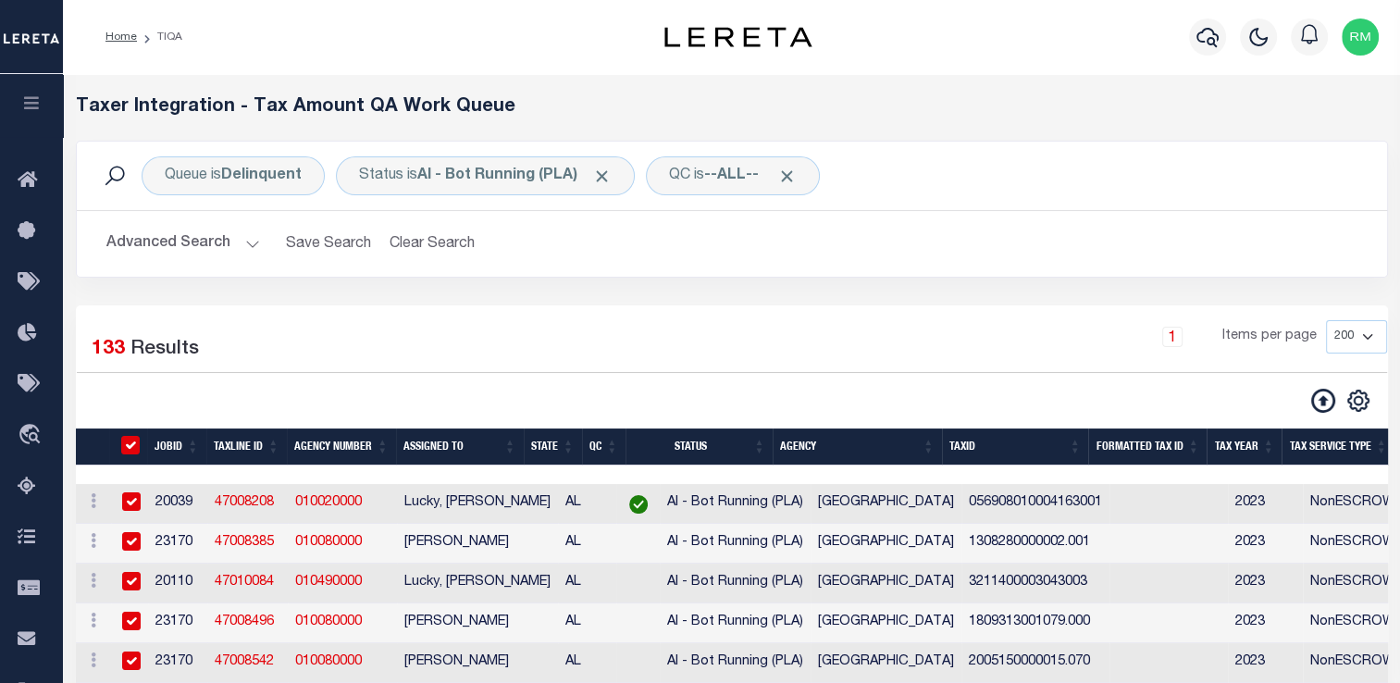
checkbox input "true"
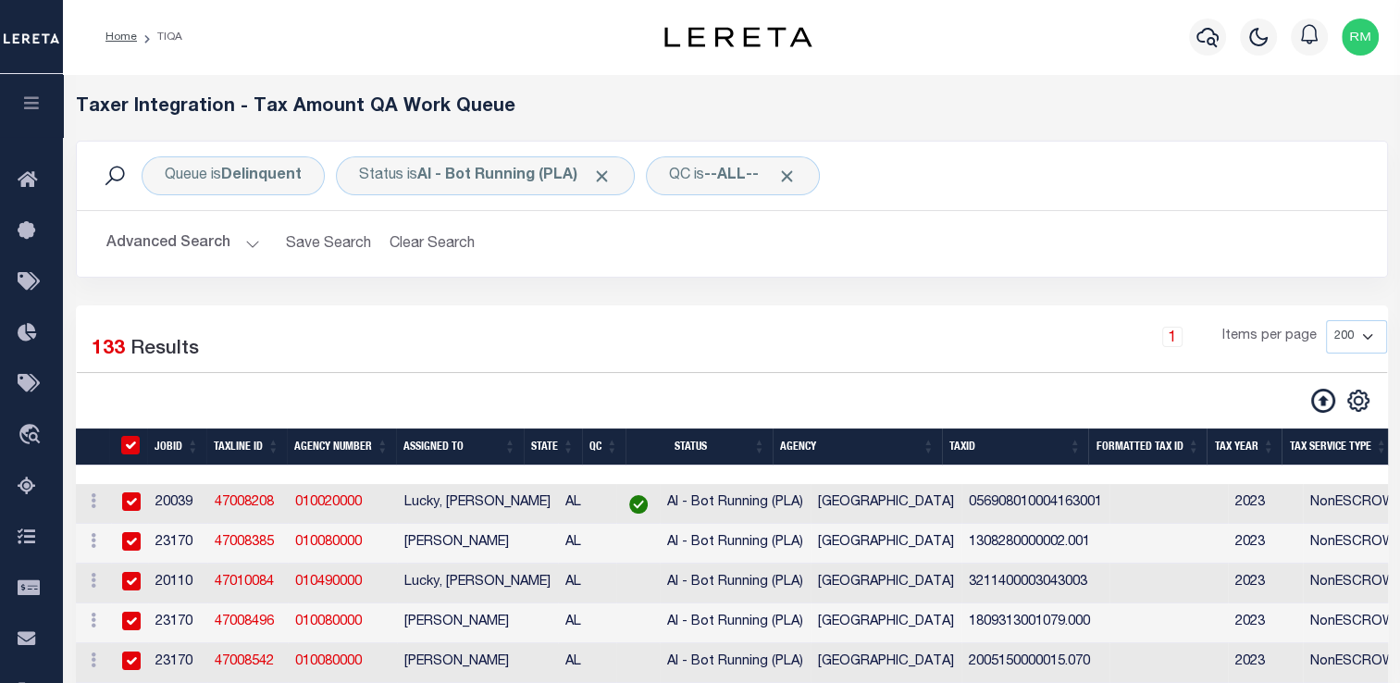
checkbox input "true"
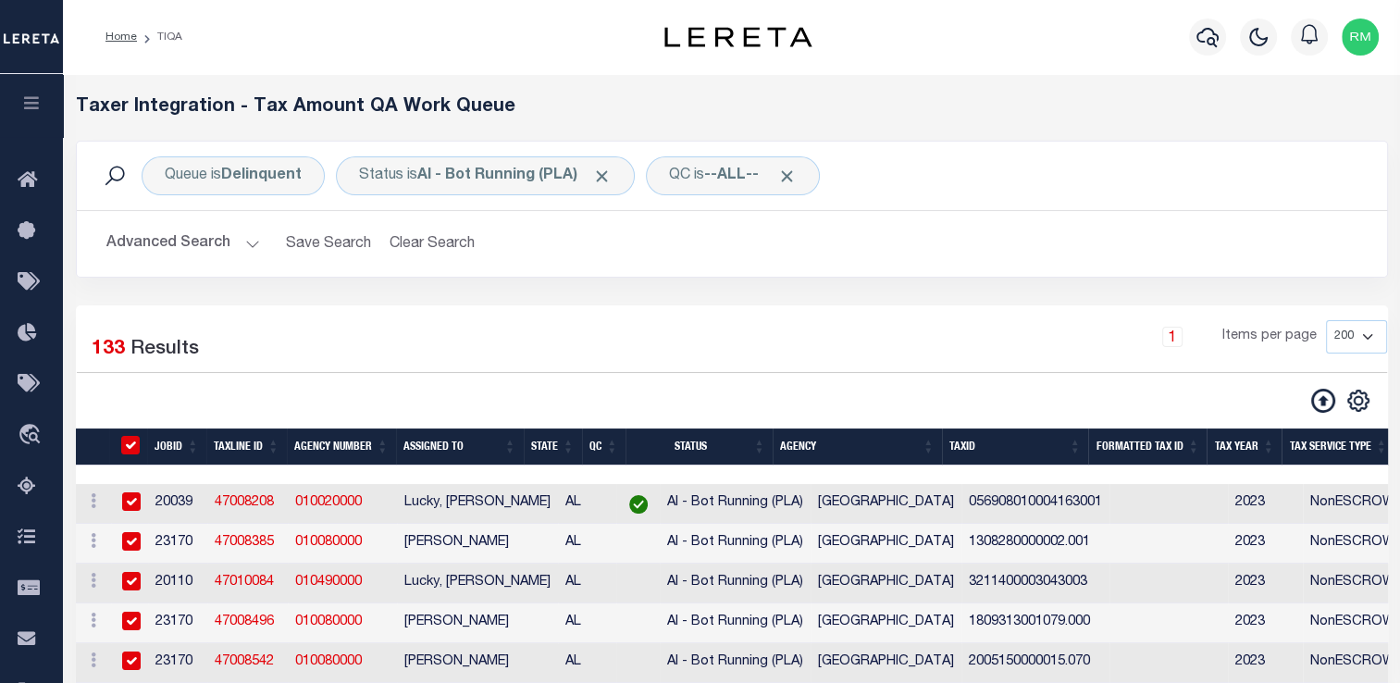
checkbox input "true"
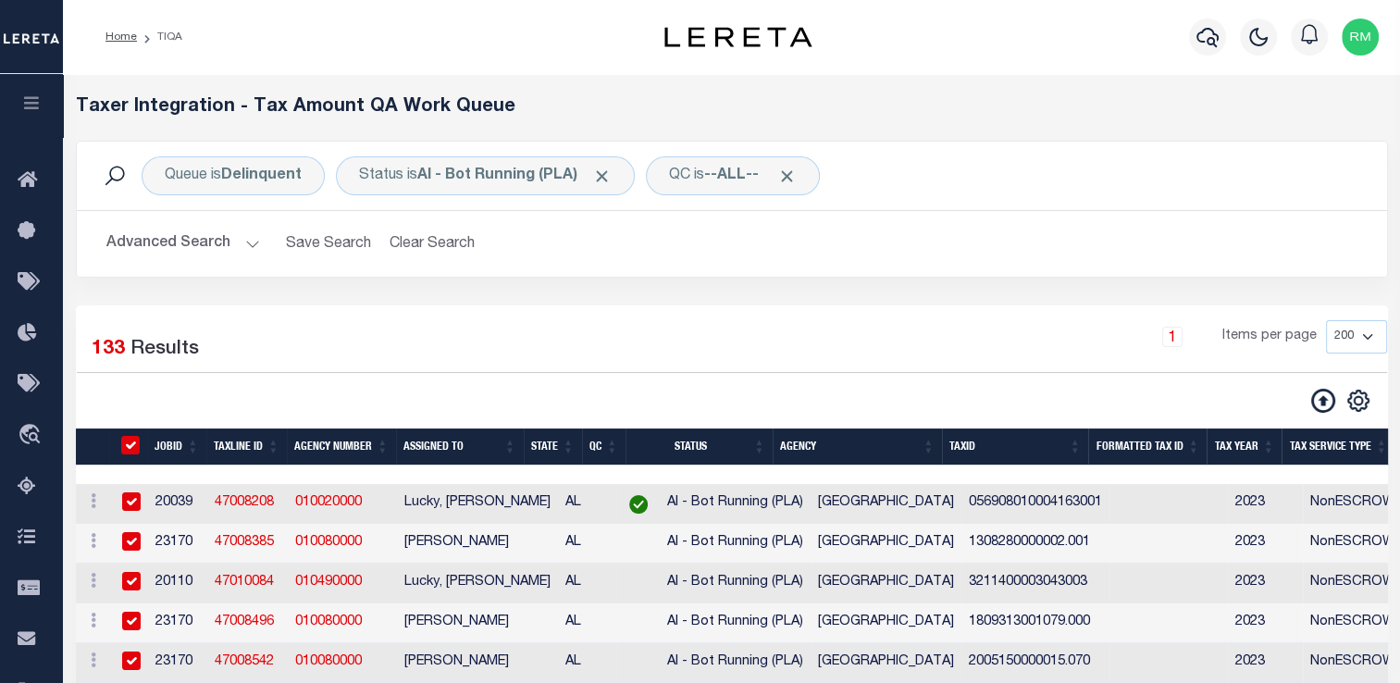
checkbox input "true"
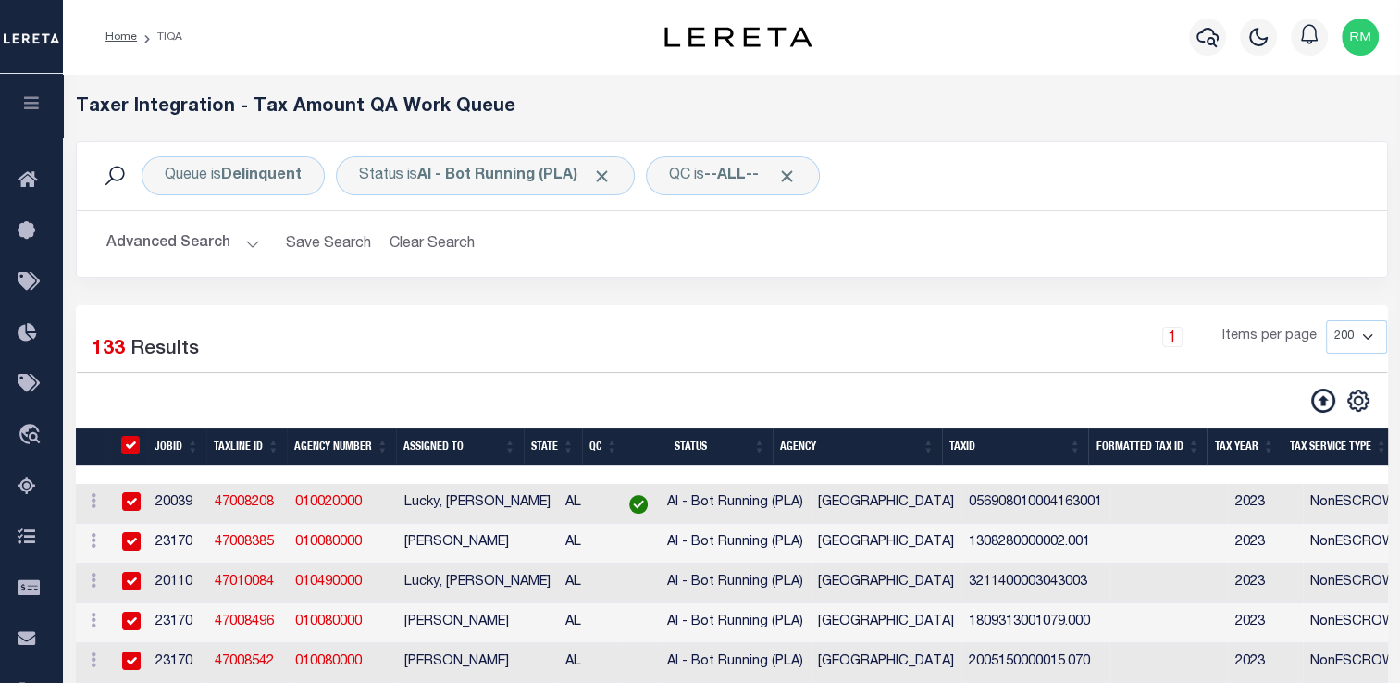
checkbox input "true"
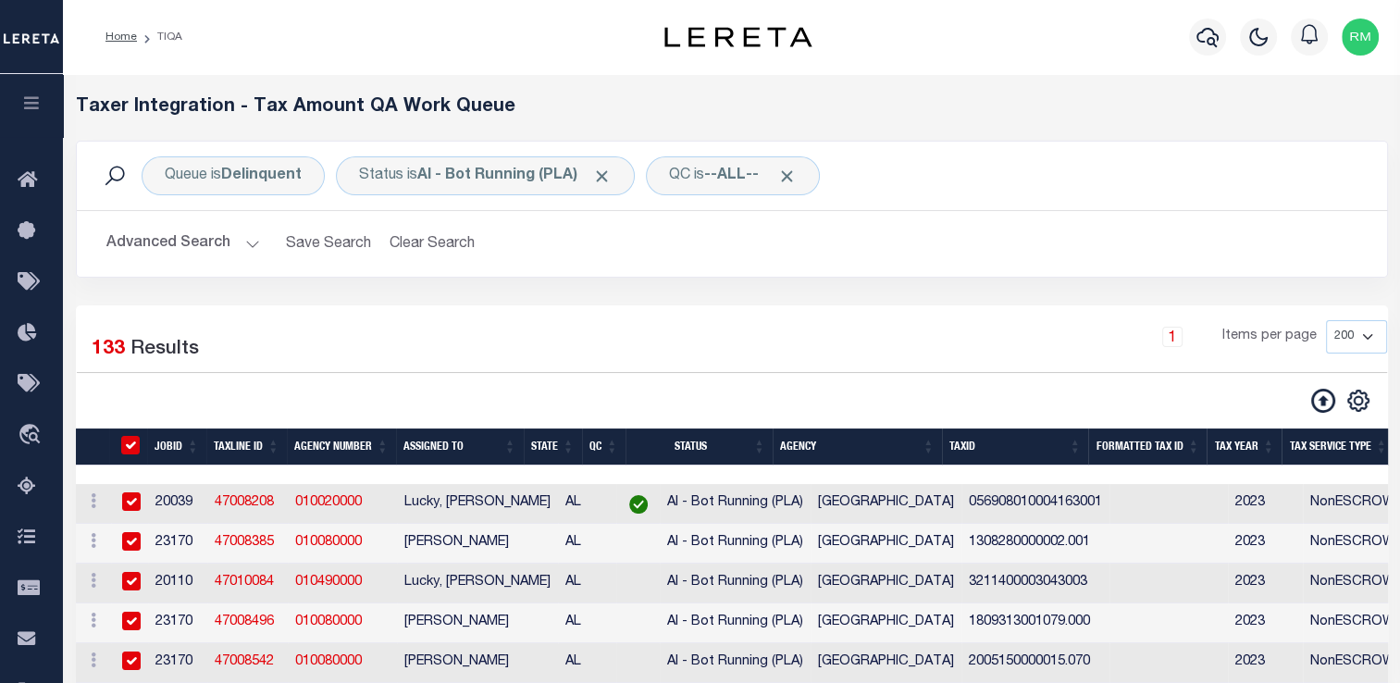
checkbox input "true"
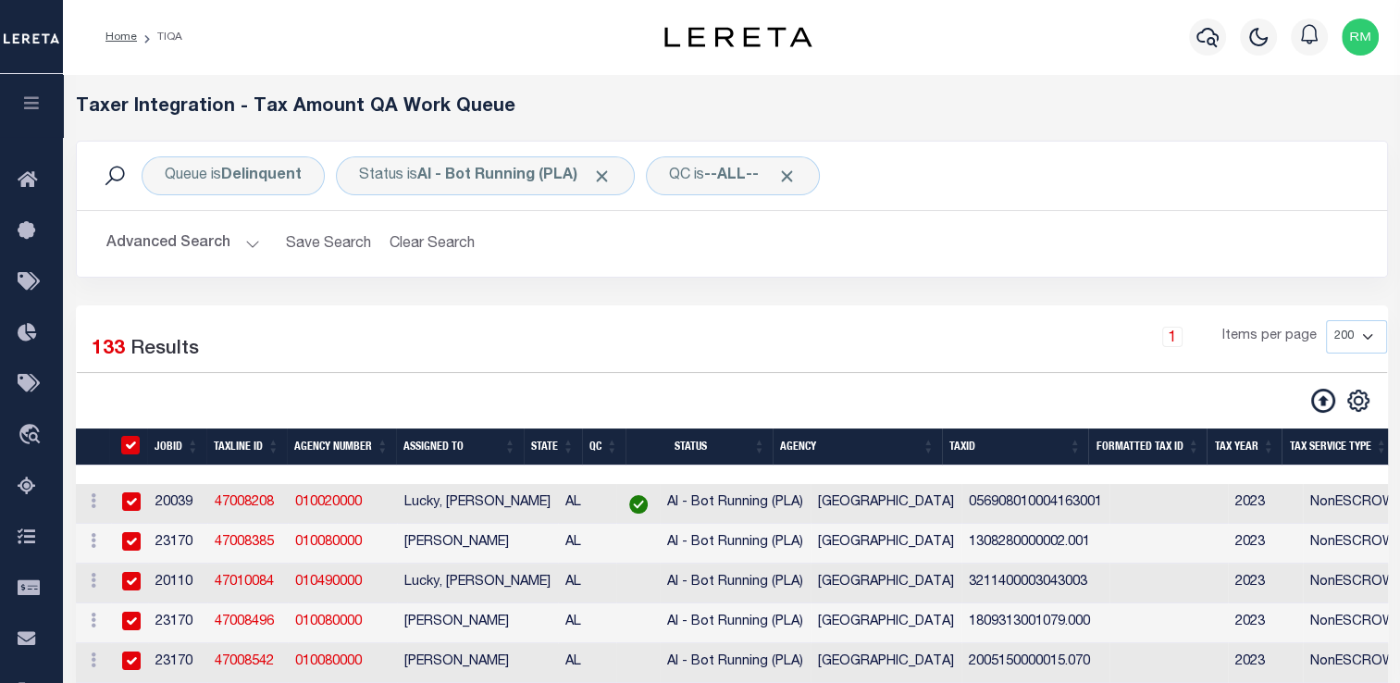
checkbox input "true"
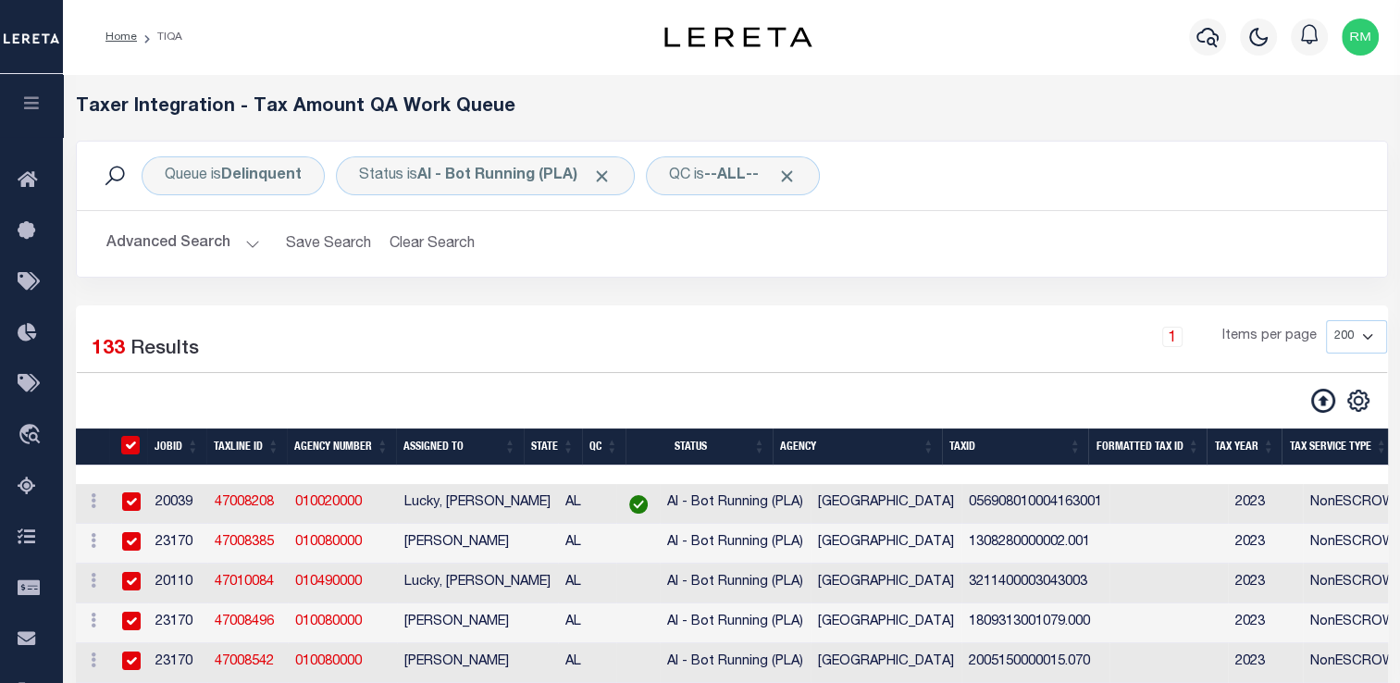
checkbox input "true"
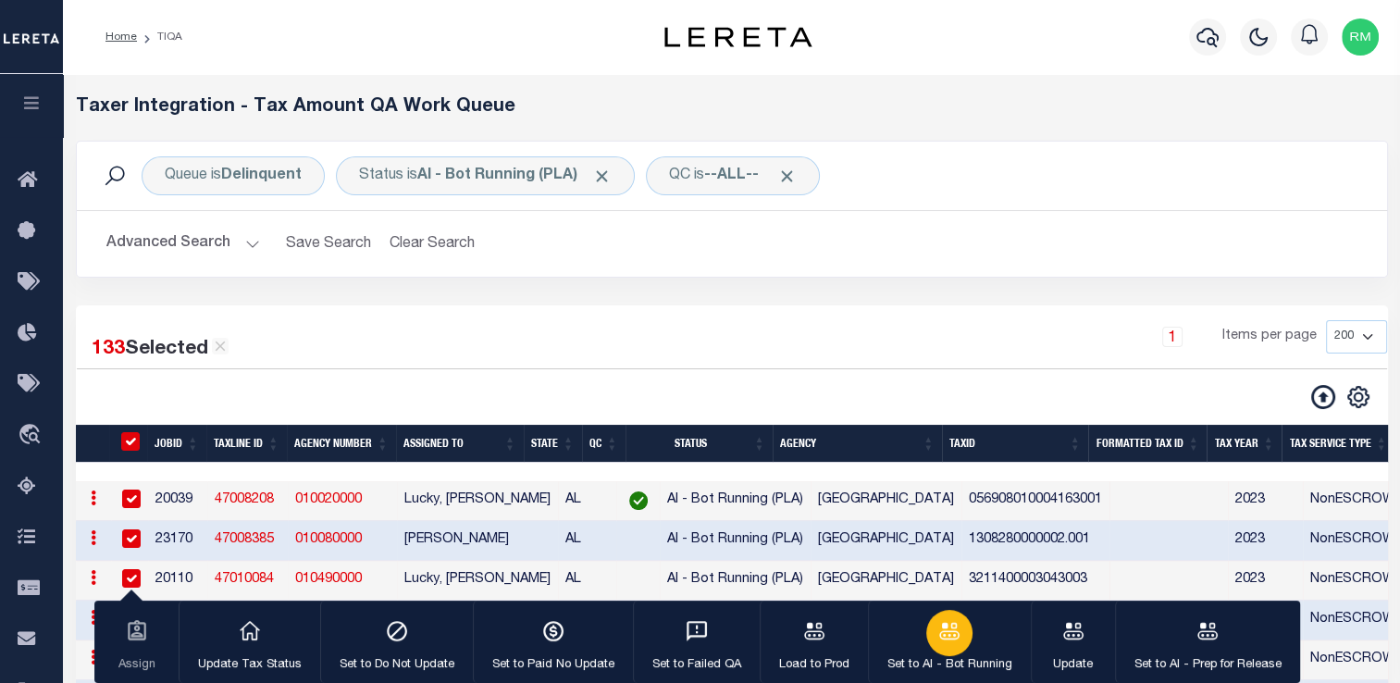
click at [940, 651] on div "button" at bounding box center [949, 633] width 46 height 46
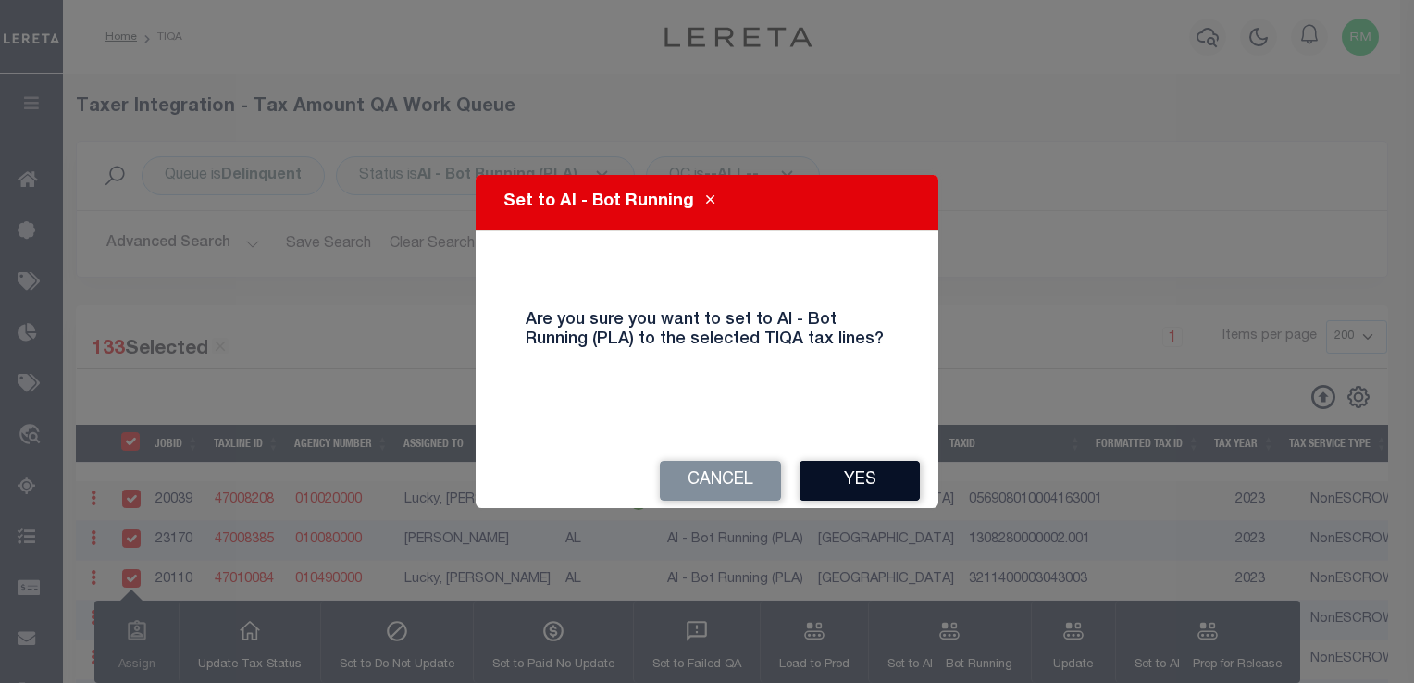
click at [832, 483] on button "Yes" at bounding box center [859, 481] width 120 height 40
